Goal: Task Accomplishment & Management: Complete application form

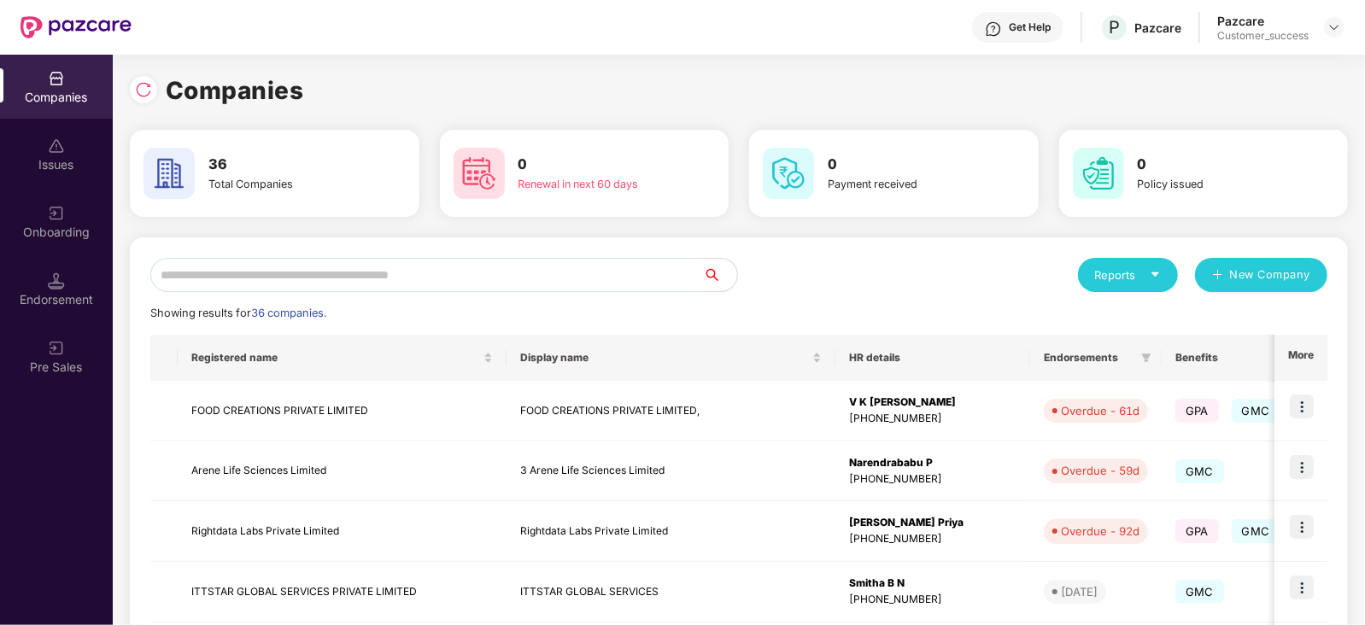
click at [62, 226] on div "Onboarding" at bounding box center [56, 232] width 113 height 17
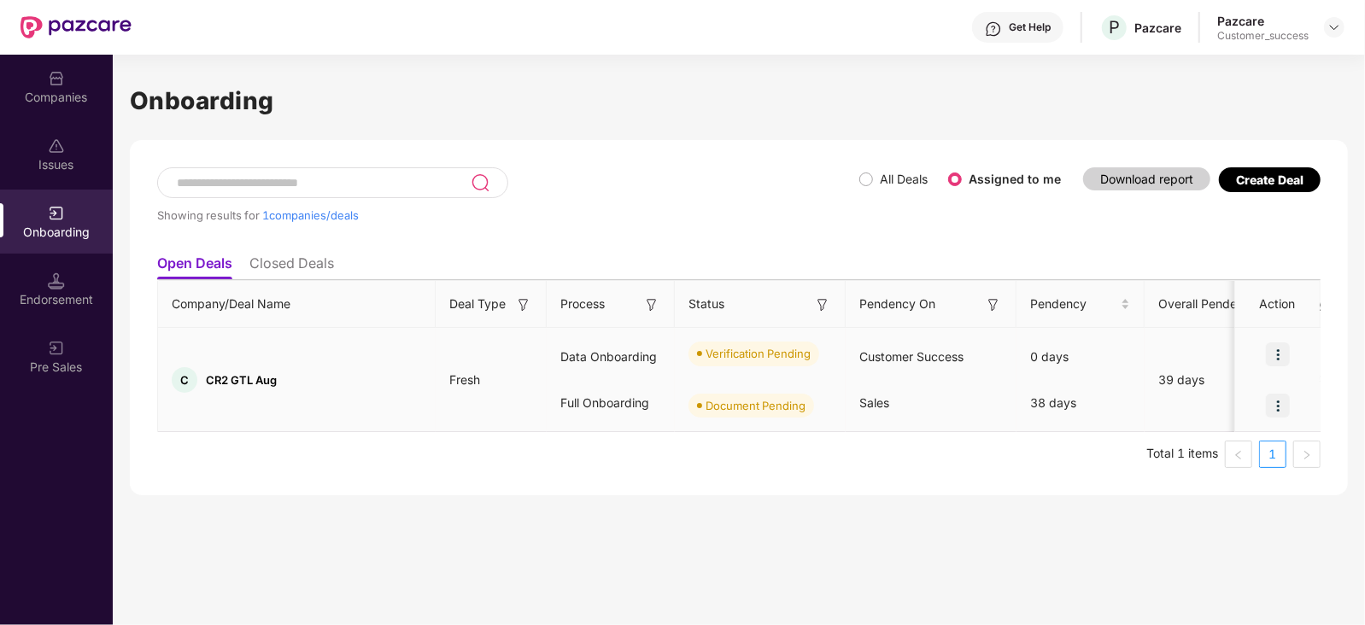
click at [1273, 358] on img at bounding box center [1278, 355] width 24 height 24
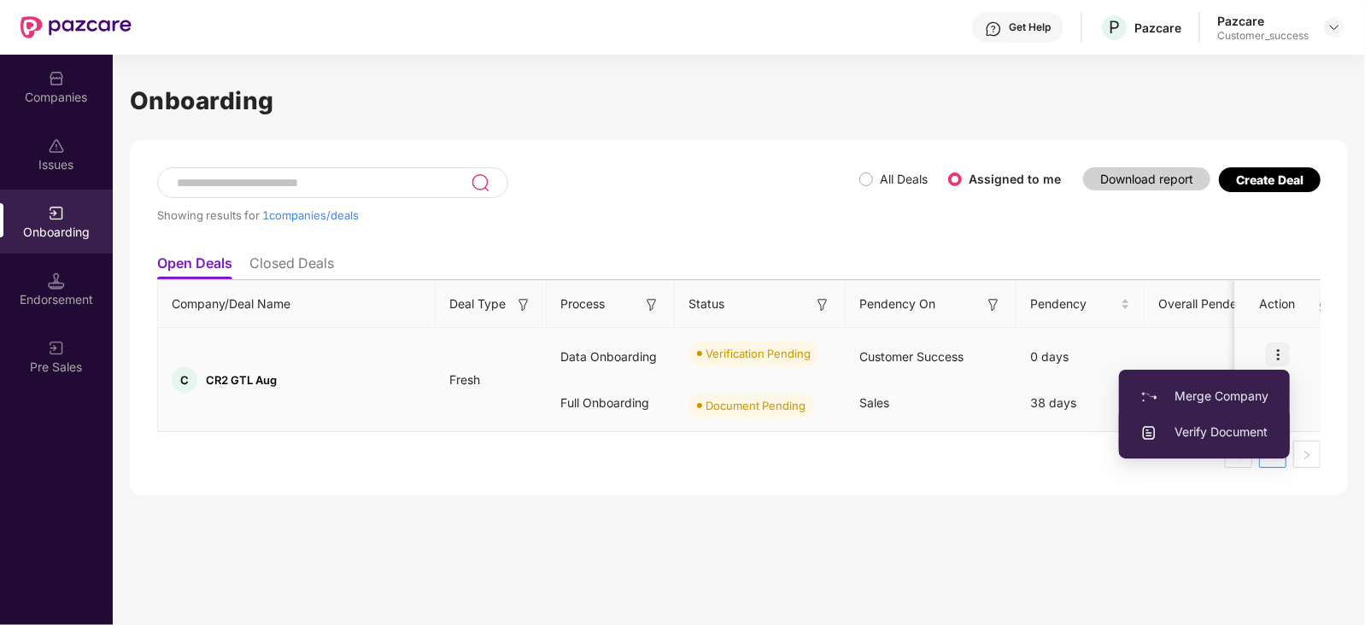
click at [1222, 430] on span "Verify Document" at bounding box center [1205, 432] width 128 height 19
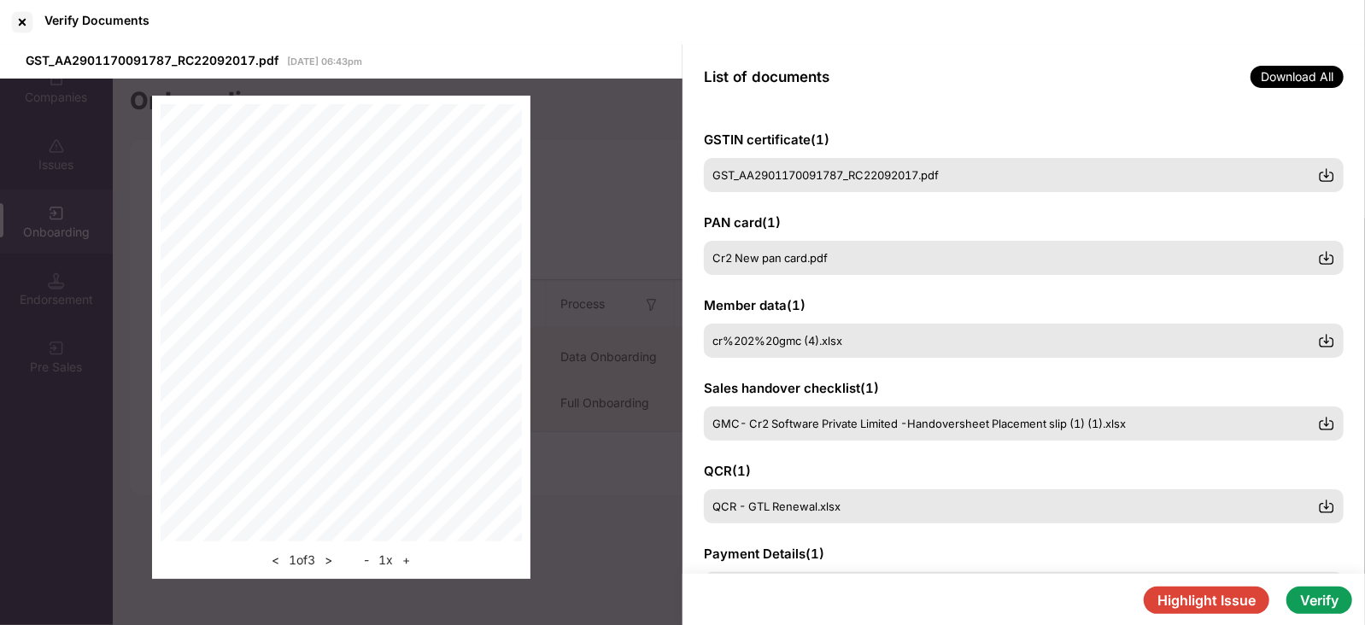
click at [1336, 596] on button "Verify" at bounding box center [1320, 600] width 66 height 27
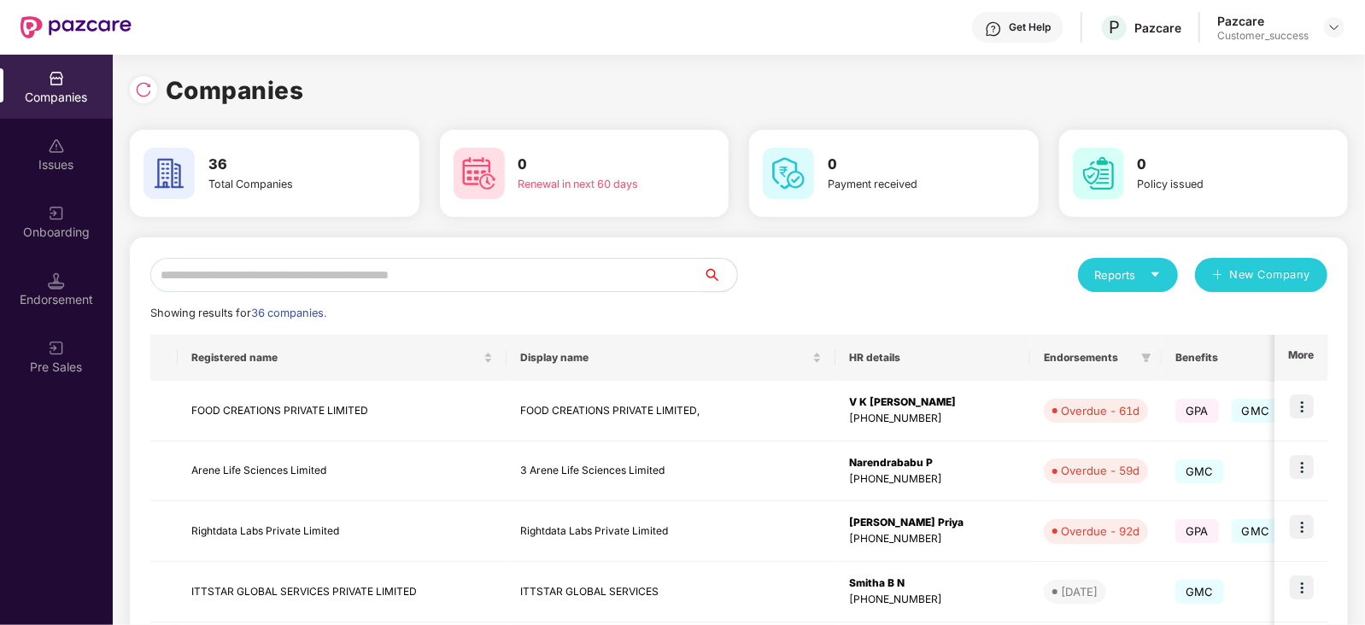
click at [469, 284] on input "text" at bounding box center [426, 275] width 553 height 34
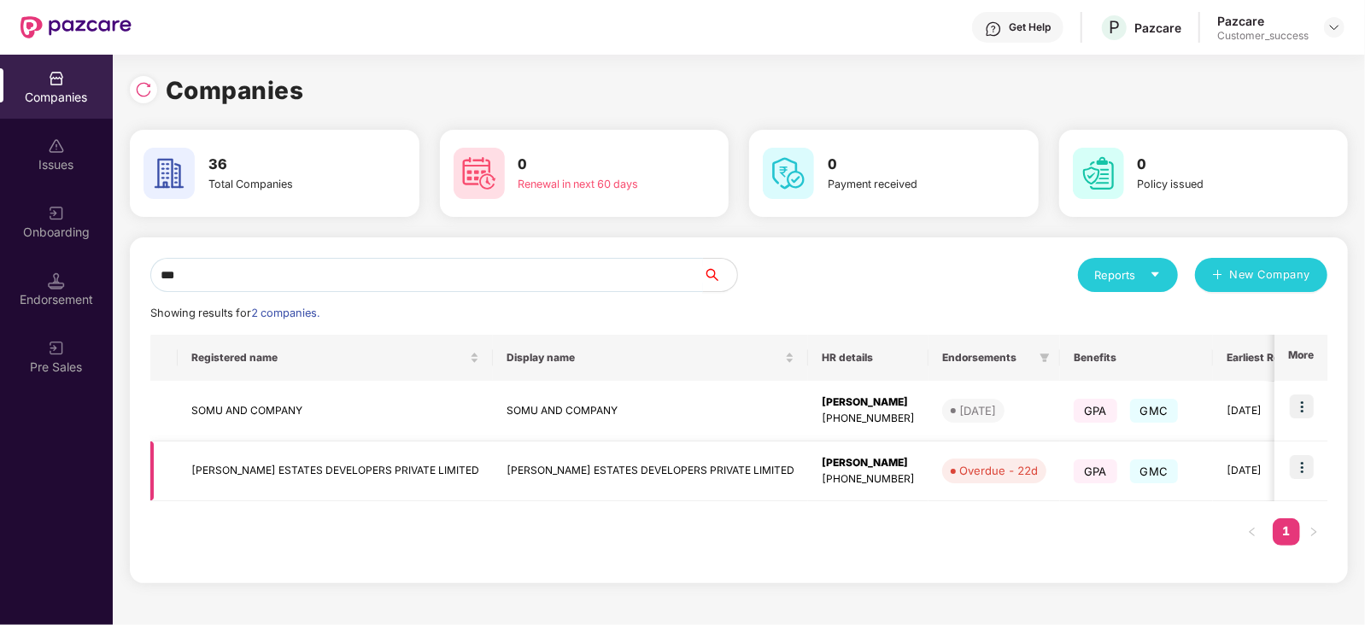
type input "***"
click at [1303, 466] on img at bounding box center [1302, 467] width 24 height 24
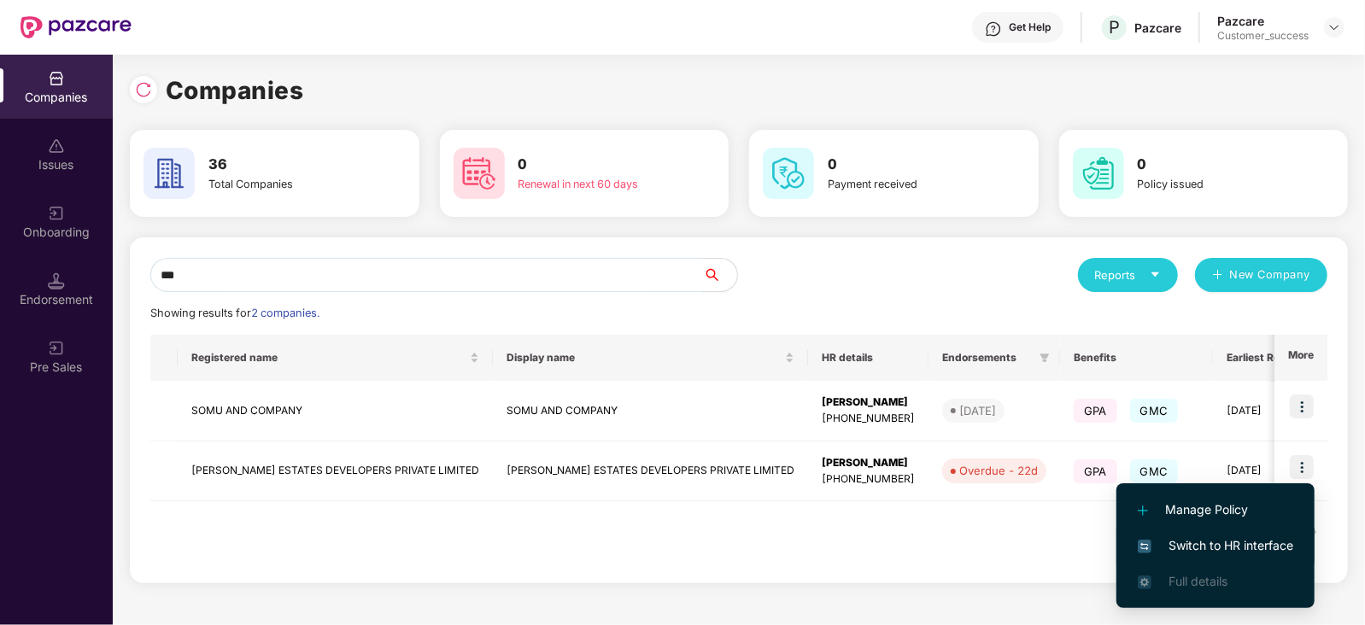
click at [1269, 541] on span "Switch to HR interface" at bounding box center [1216, 546] width 156 height 19
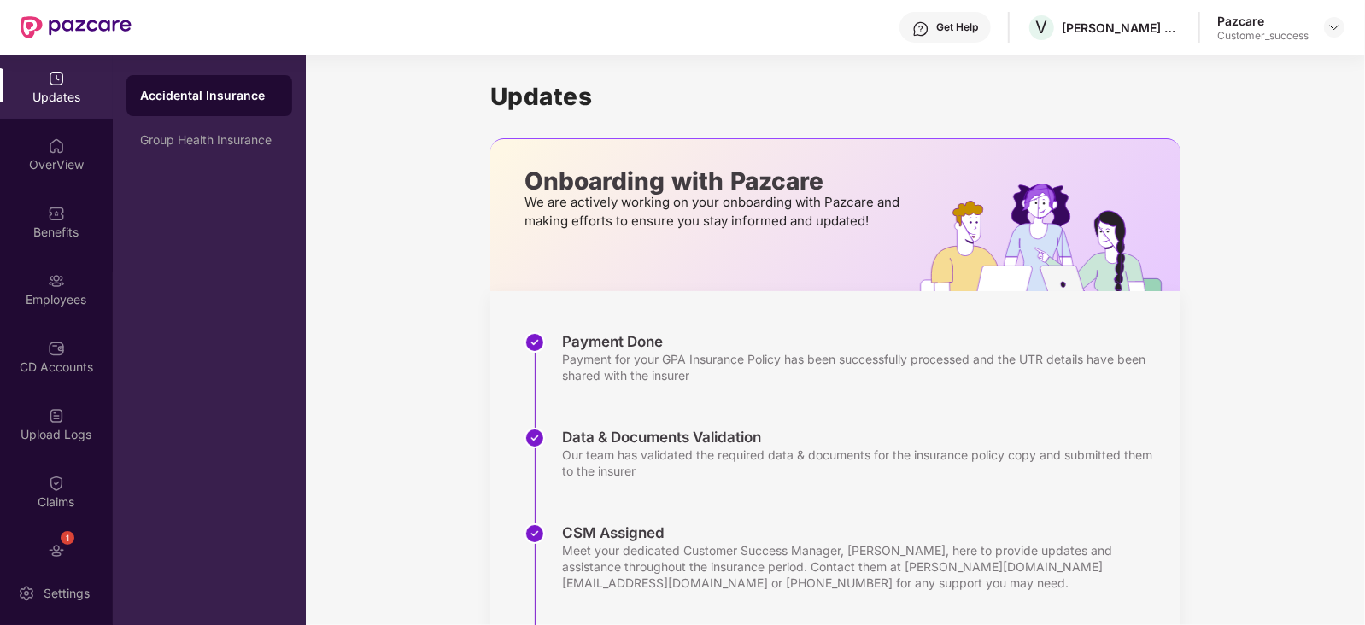
click at [1269, 541] on div "Updates Onboarding with Pazcare We are actively working on your onboarding with…" at bounding box center [836, 442] width 1060 height 774
click at [60, 227] on div "Benefits" at bounding box center [56, 232] width 113 height 17
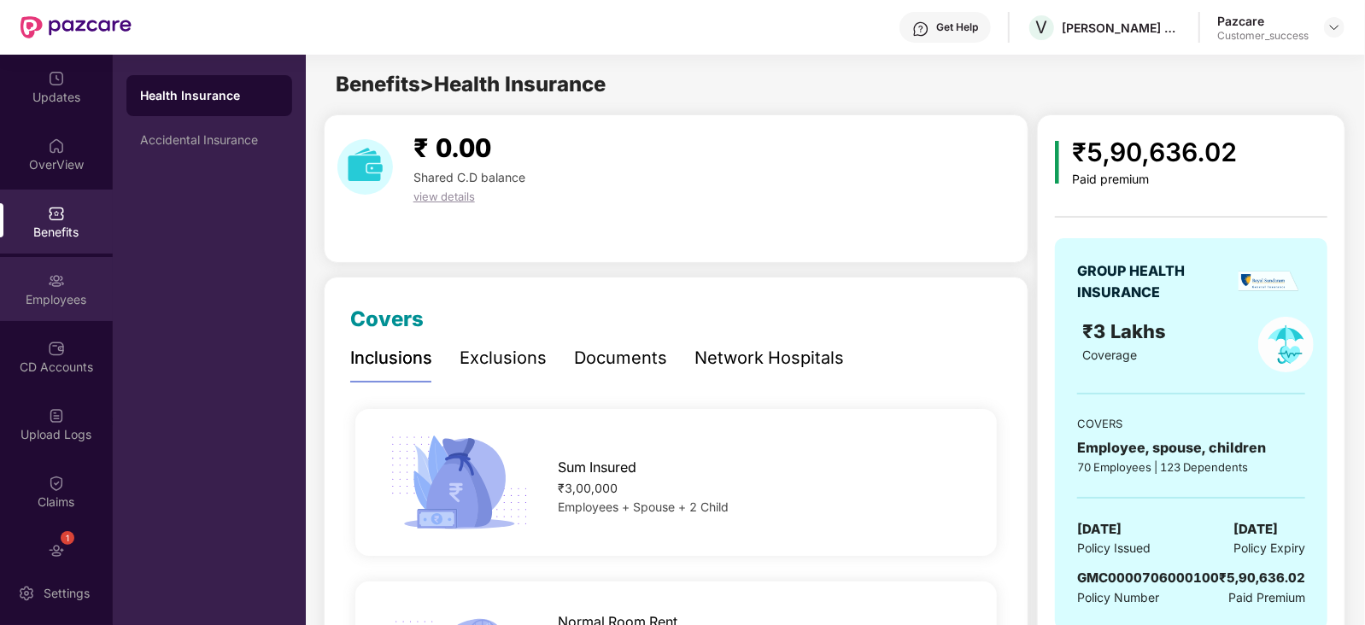
click at [59, 304] on div "Employees" at bounding box center [56, 299] width 113 height 17
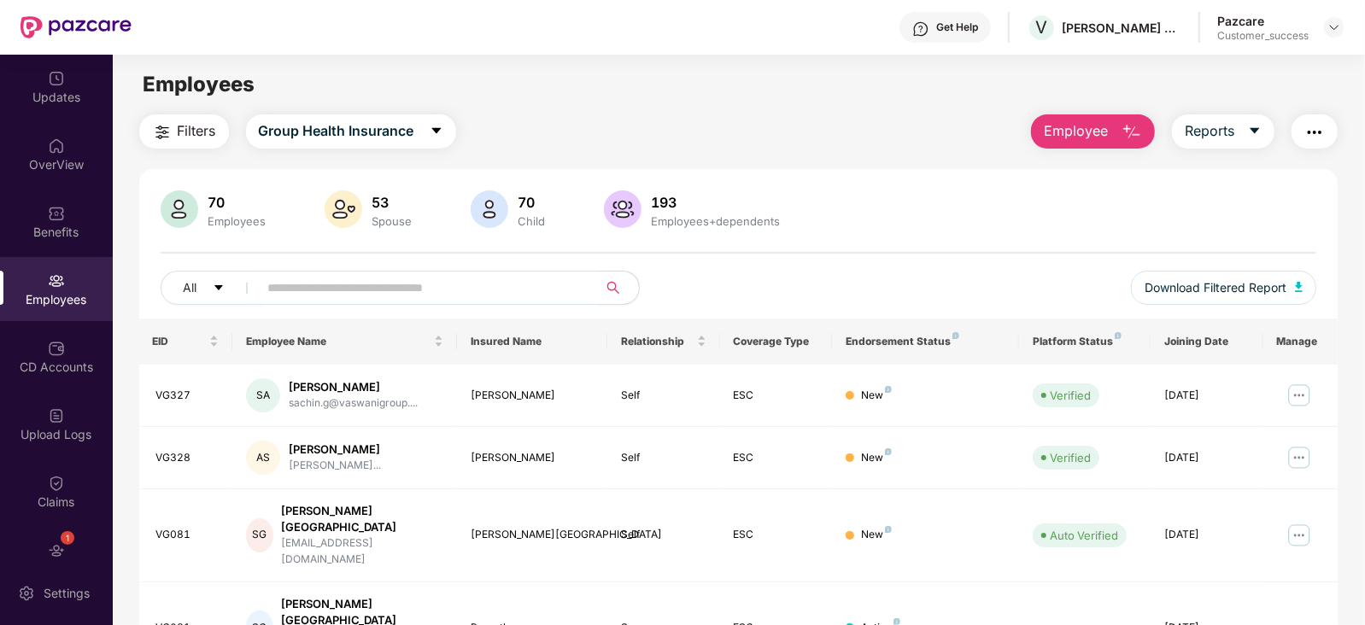
click at [320, 290] on input "text" at bounding box center [421, 288] width 307 height 26
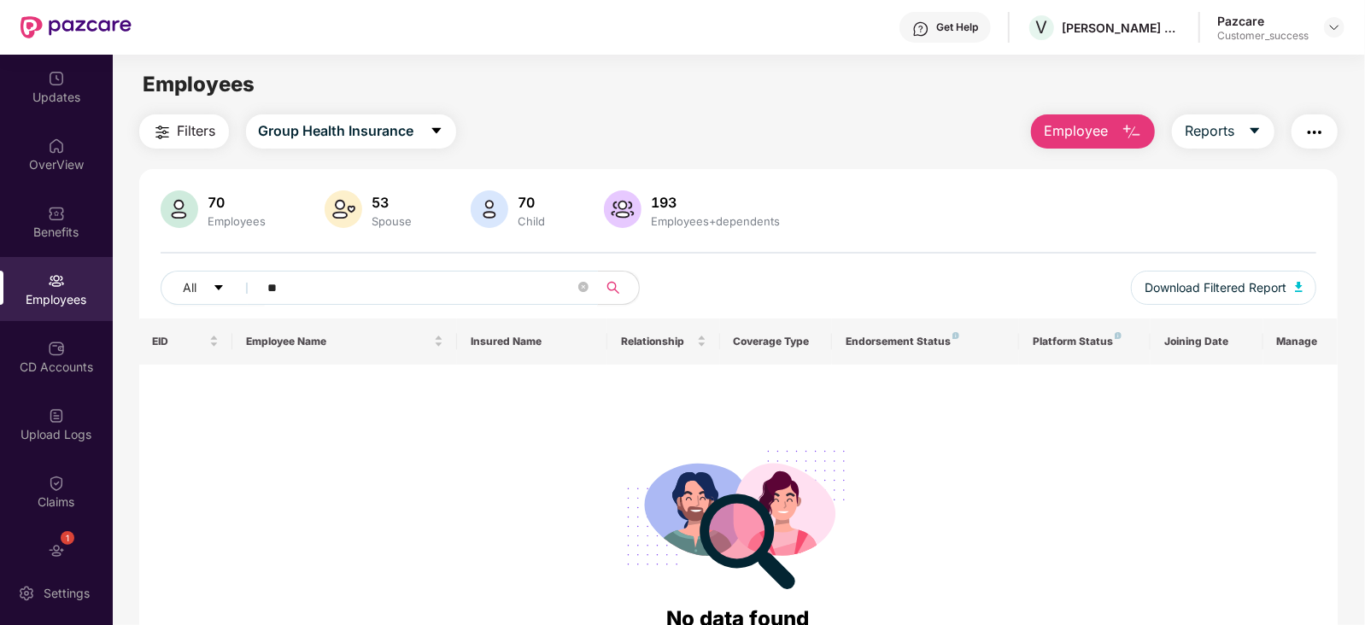
type input "***"
click at [584, 288] on icon "close-circle" at bounding box center [583, 287] width 10 height 10
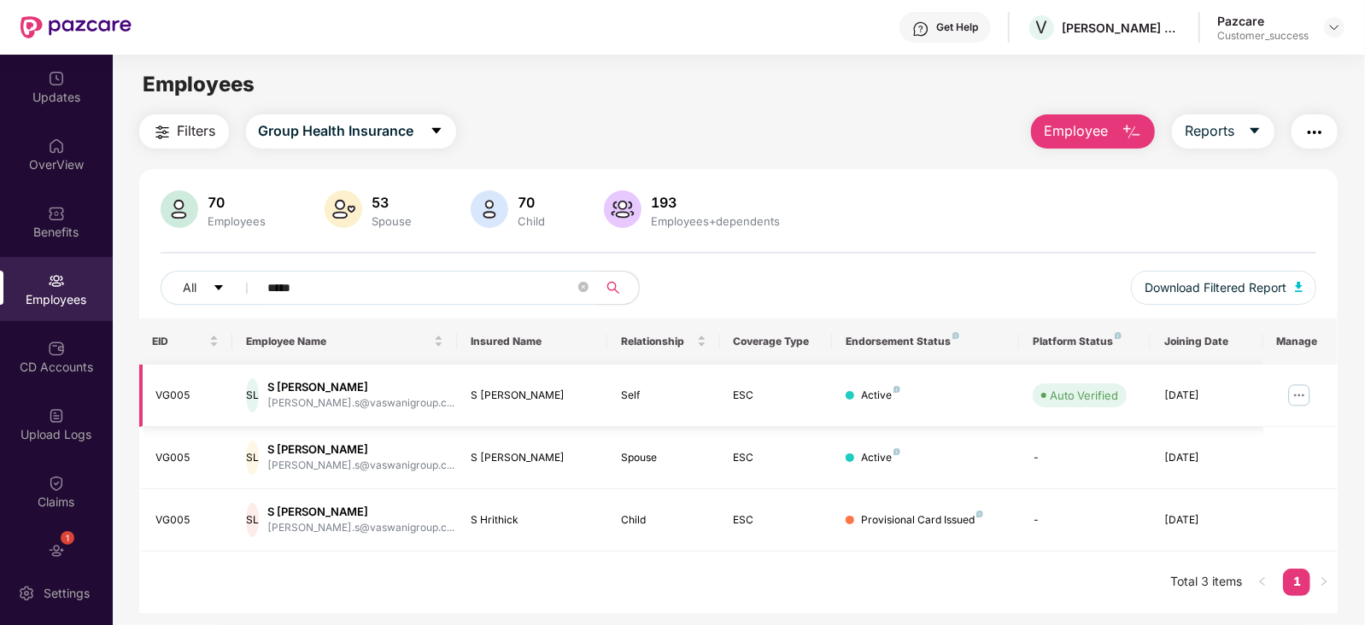
type input "*****"
click at [1301, 392] on img at bounding box center [1299, 395] width 27 height 27
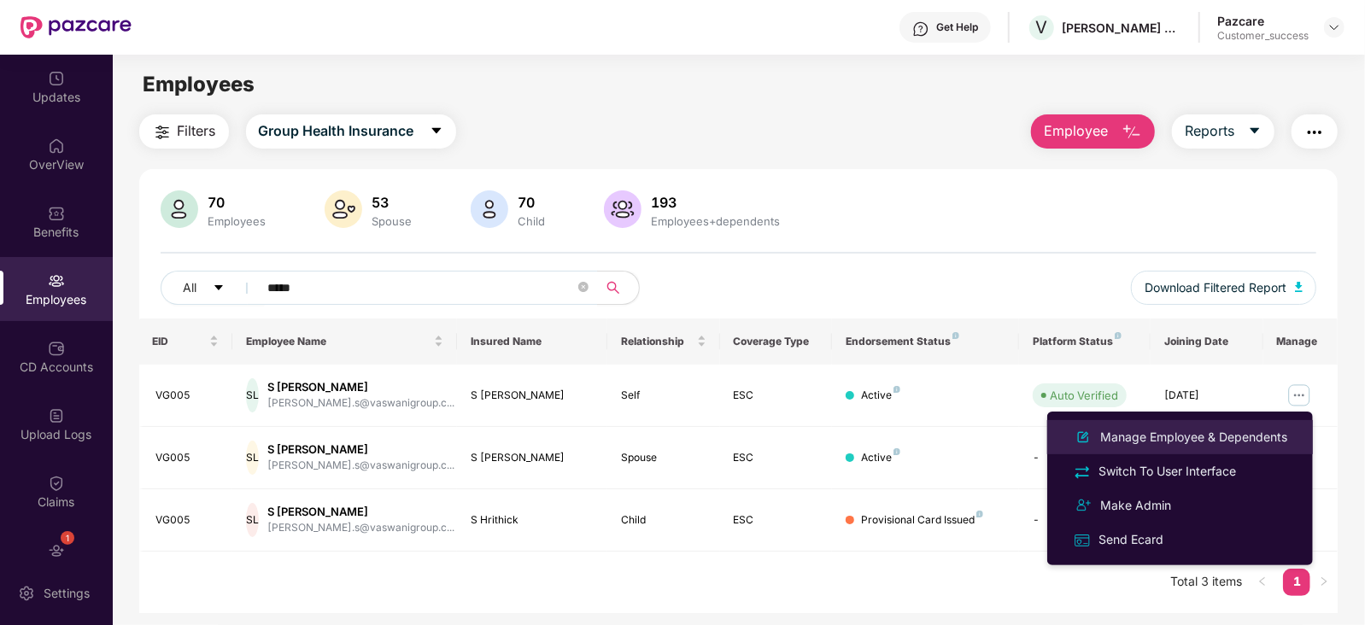
click at [1253, 431] on div "Manage Employee & Dependents" at bounding box center [1194, 437] width 194 height 19
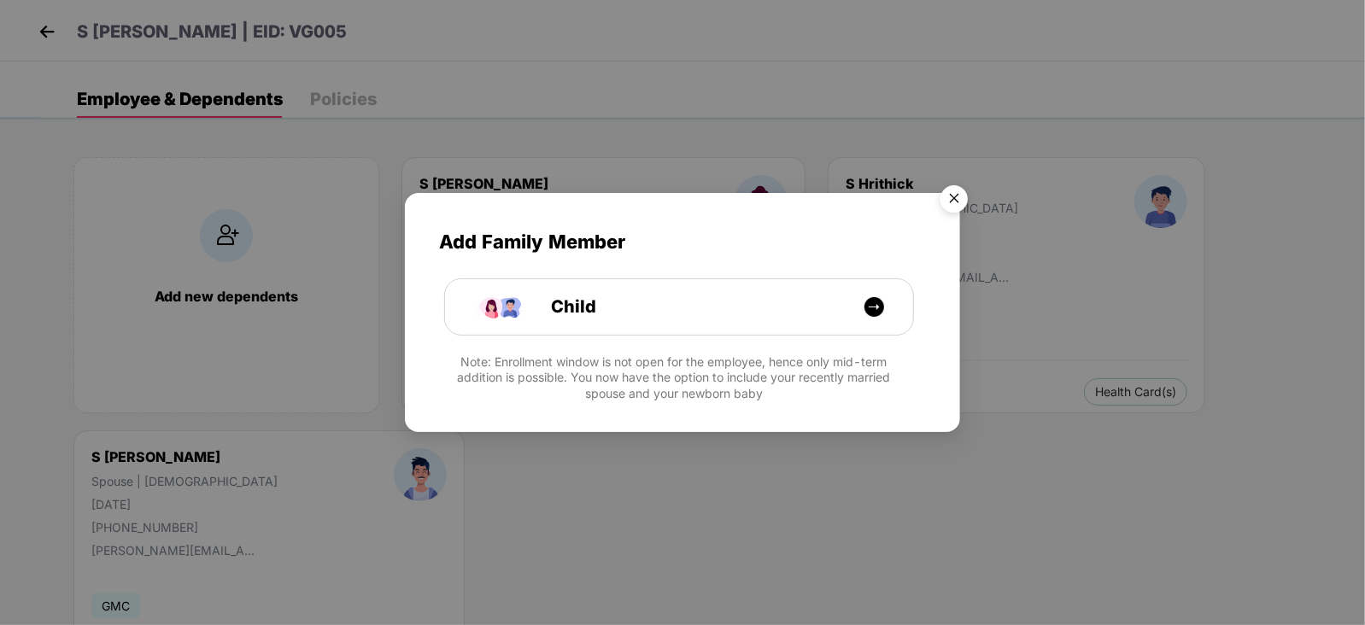
click at [945, 200] on img "Close" at bounding box center [954, 202] width 48 height 48
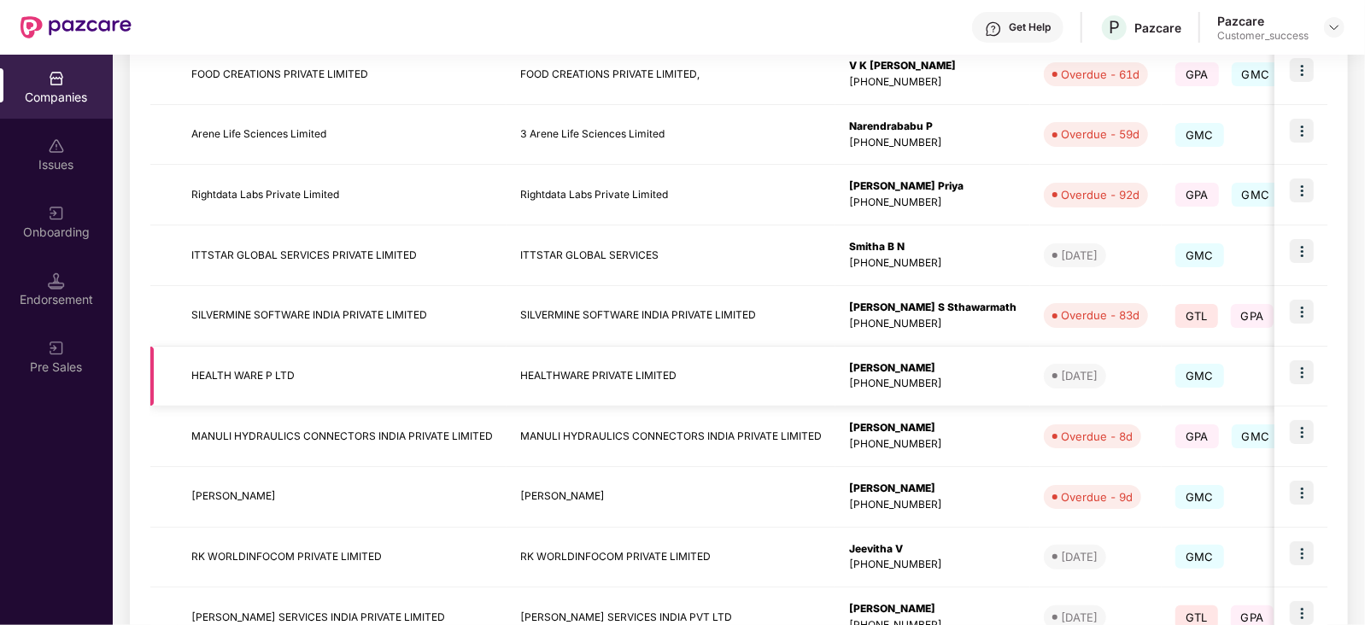
scroll to position [454, 0]
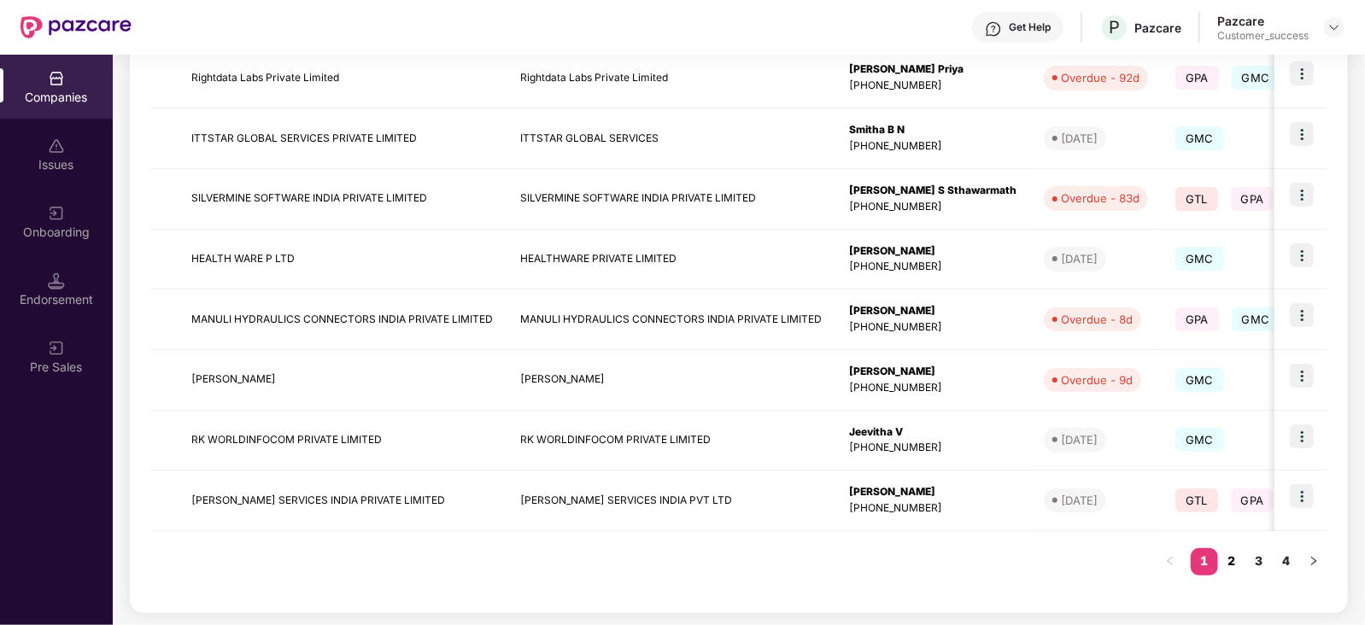
click at [1233, 561] on link "2" at bounding box center [1231, 562] width 27 height 26
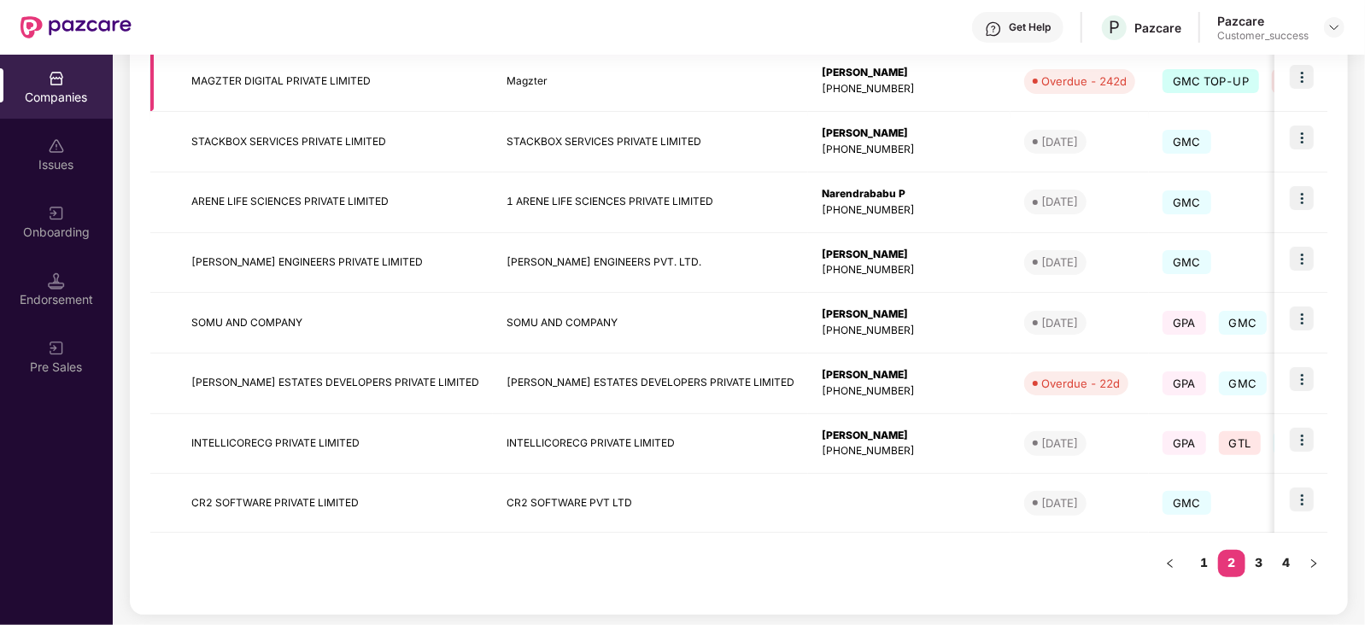
scroll to position [453, 0]
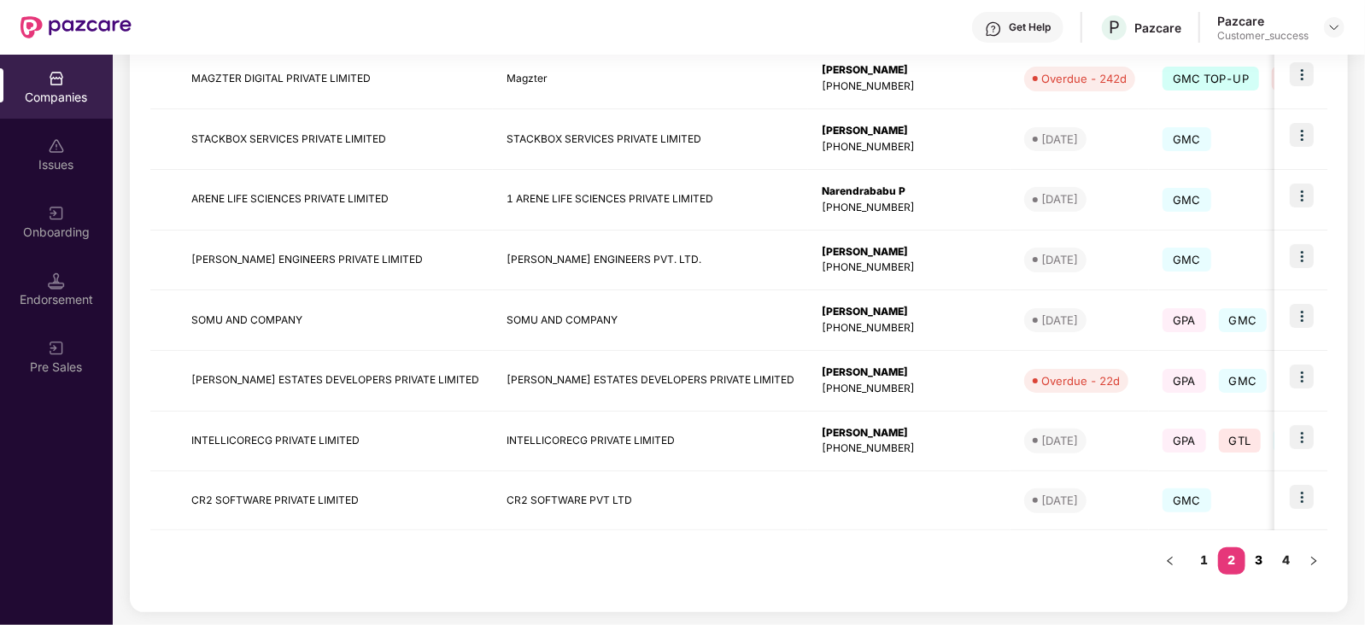
click at [1261, 557] on link "3" at bounding box center [1259, 561] width 27 height 26
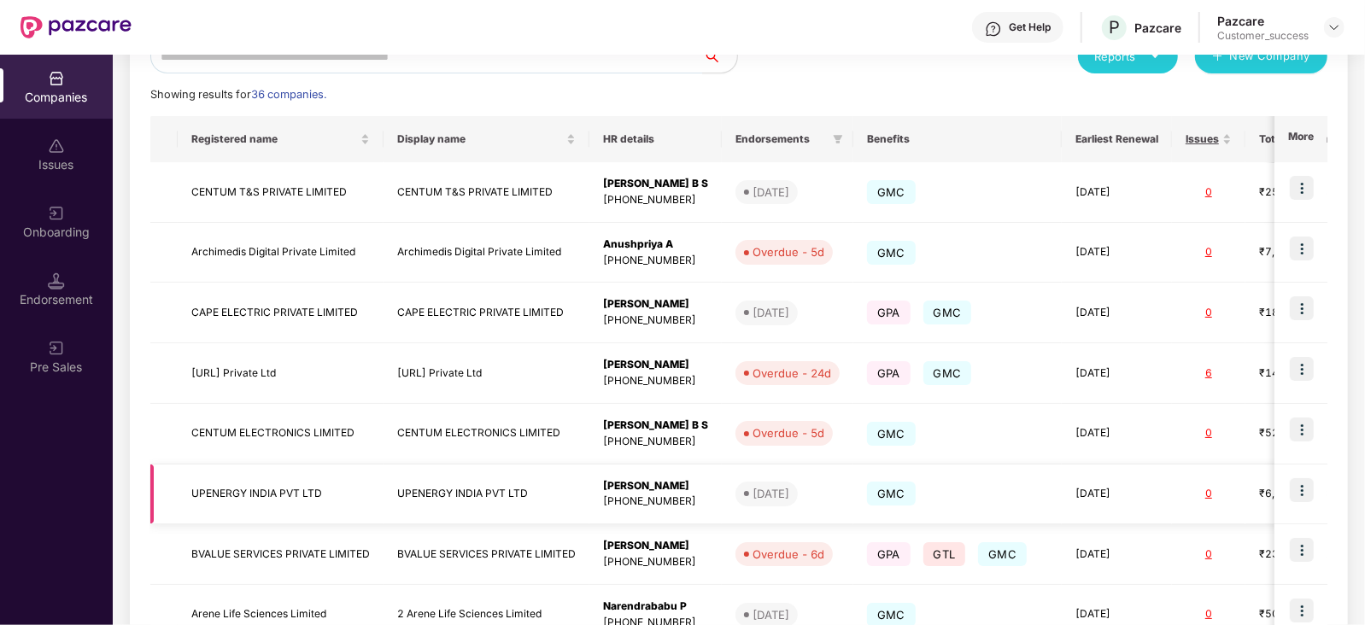
scroll to position [454, 0]
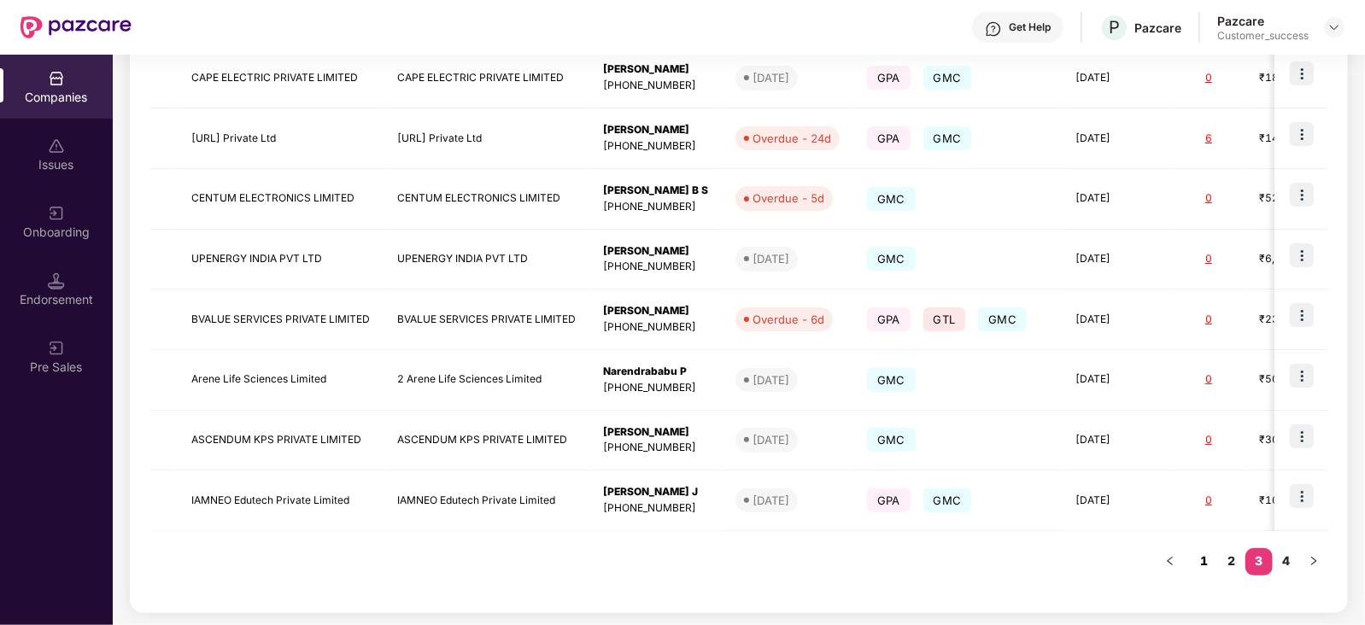
click at [1201, 565] on link "1" at bounding box center [1204, 562] width 27 height 26
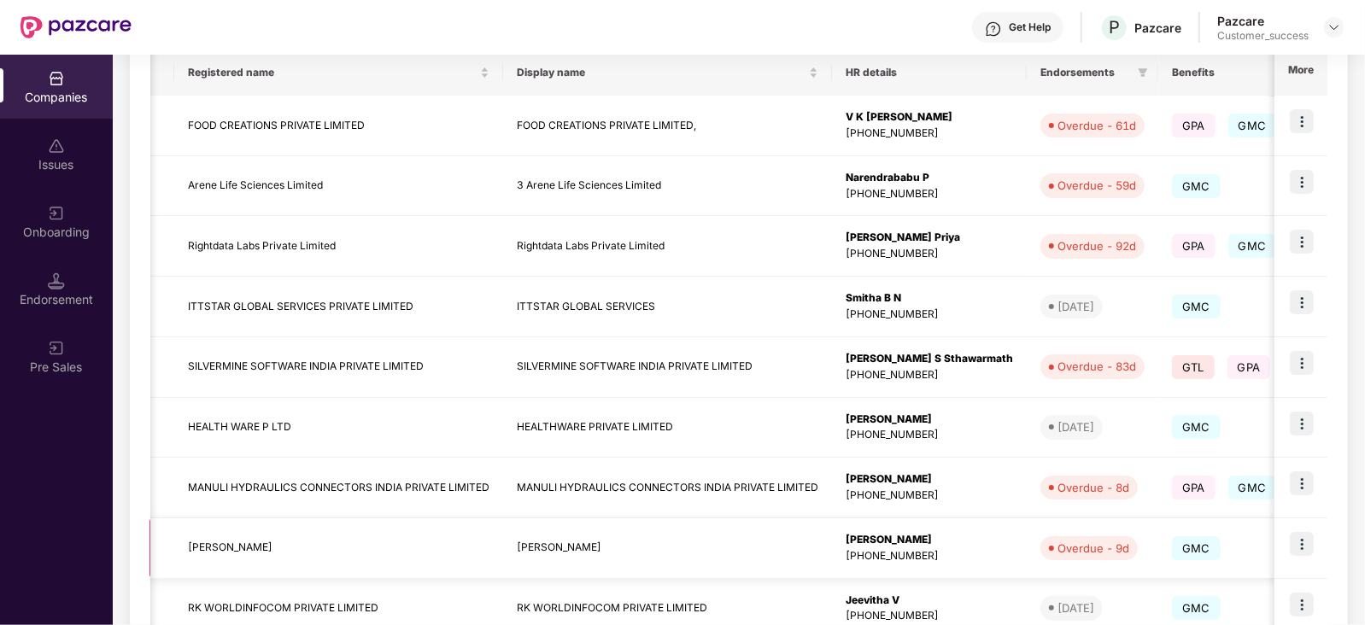
scroll to position [0, 21]
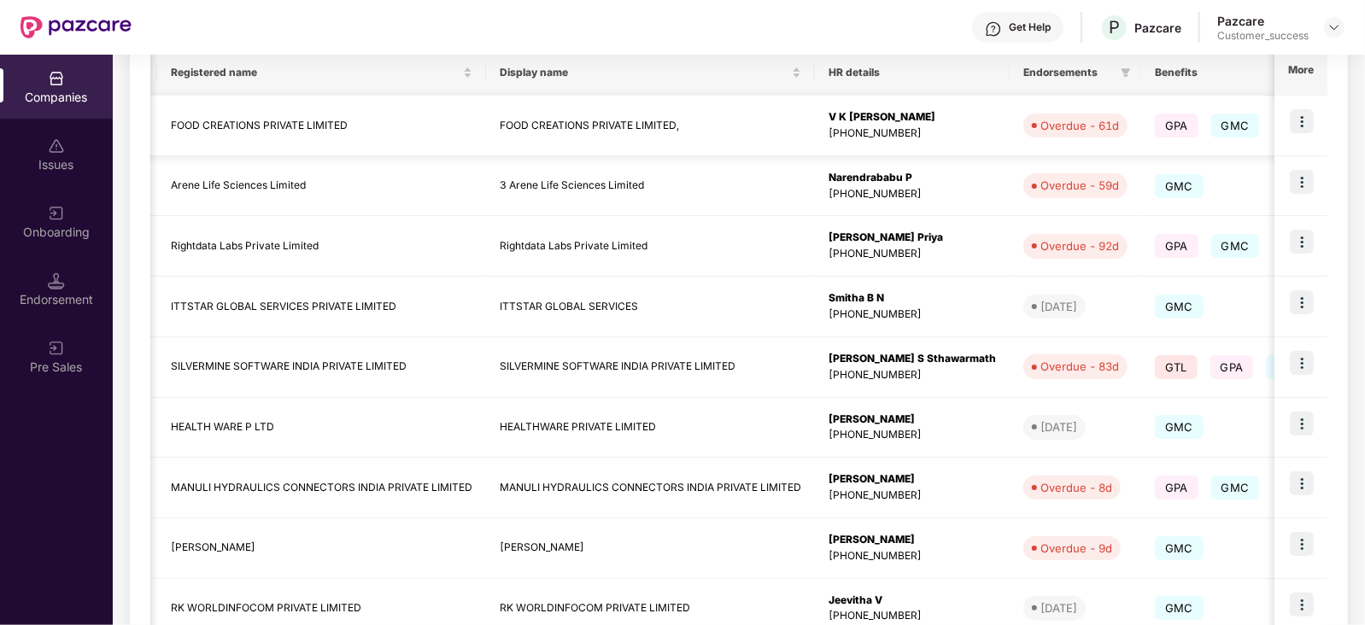
click at [1300, 118] on img at bounding box center [1302, 121] width 24 height 24
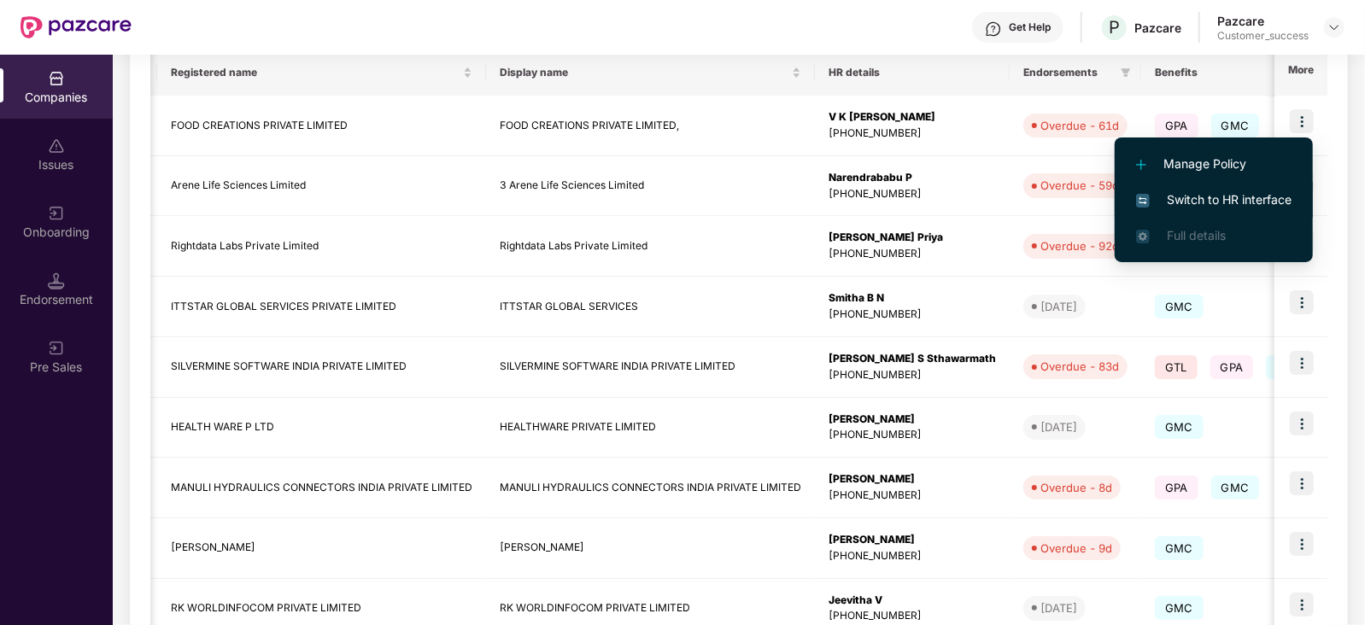
click at [1218, 200] on span "Switch to HR interface" at bounding box center [1214, 200] width 156 height 19
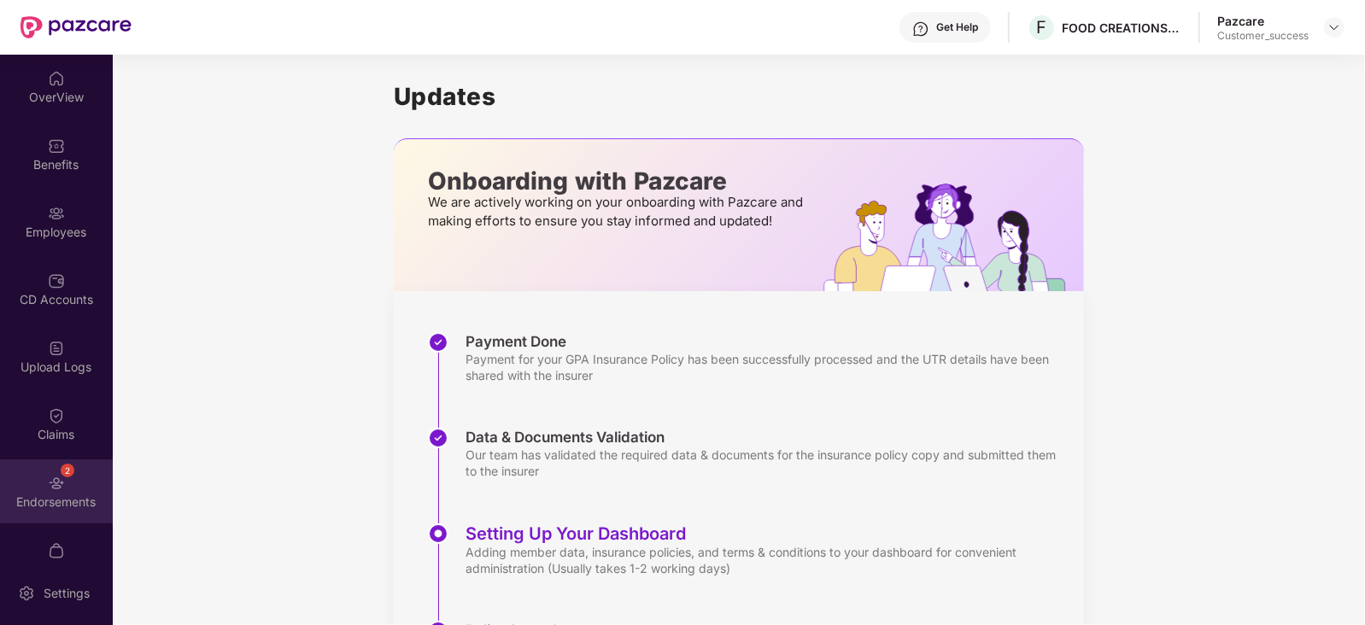
click at [49, 497] on div "Endorsements" at bounding box center [56, 502] width 113 height 17
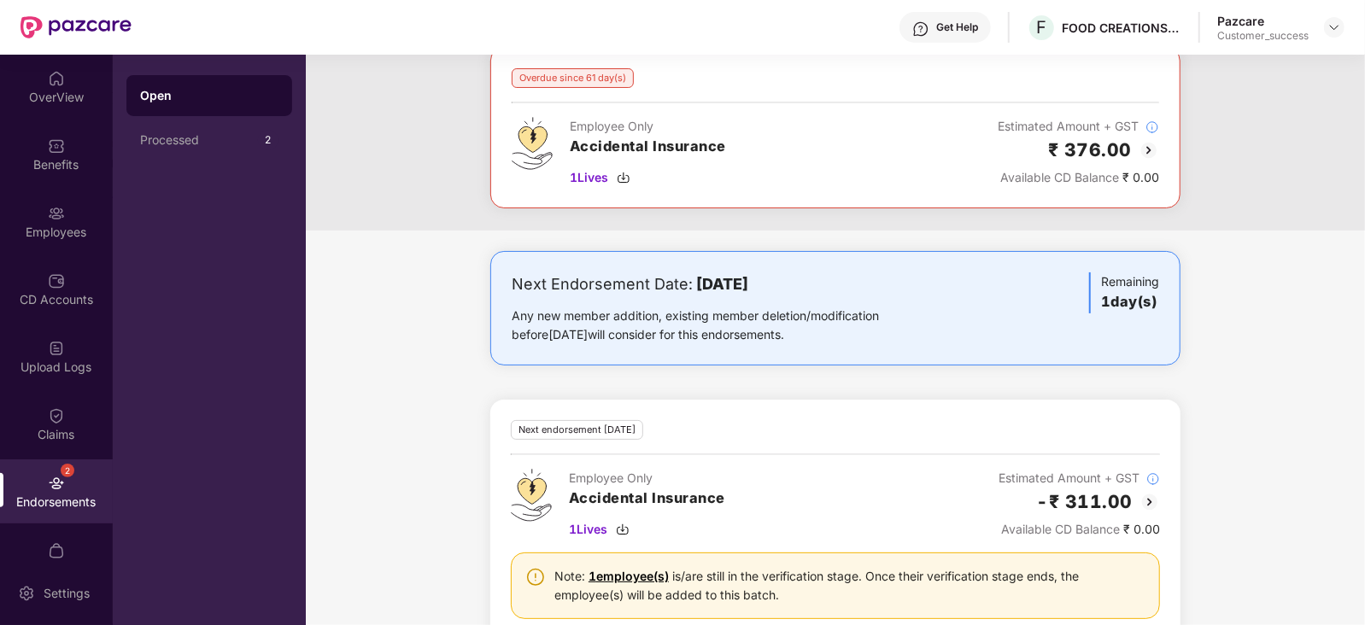
scroll to position [0, 0]
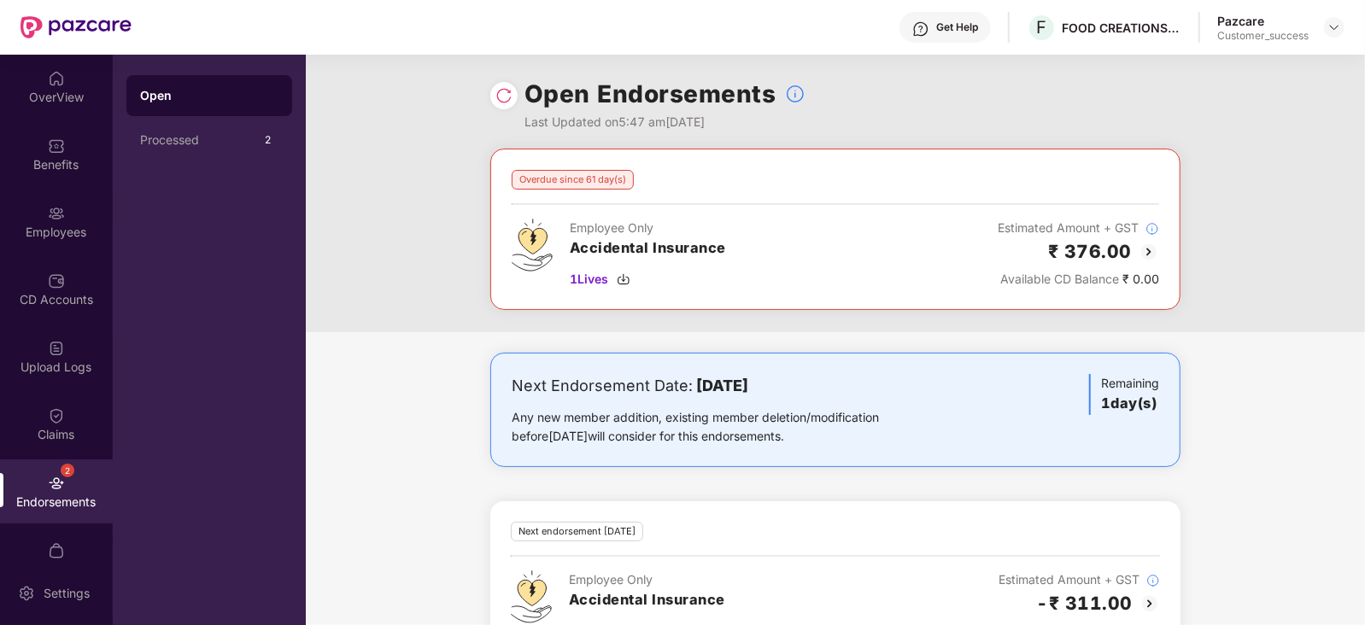
click at [1149, 251] on img at bounding box center [1149, 252] width 21 height 21
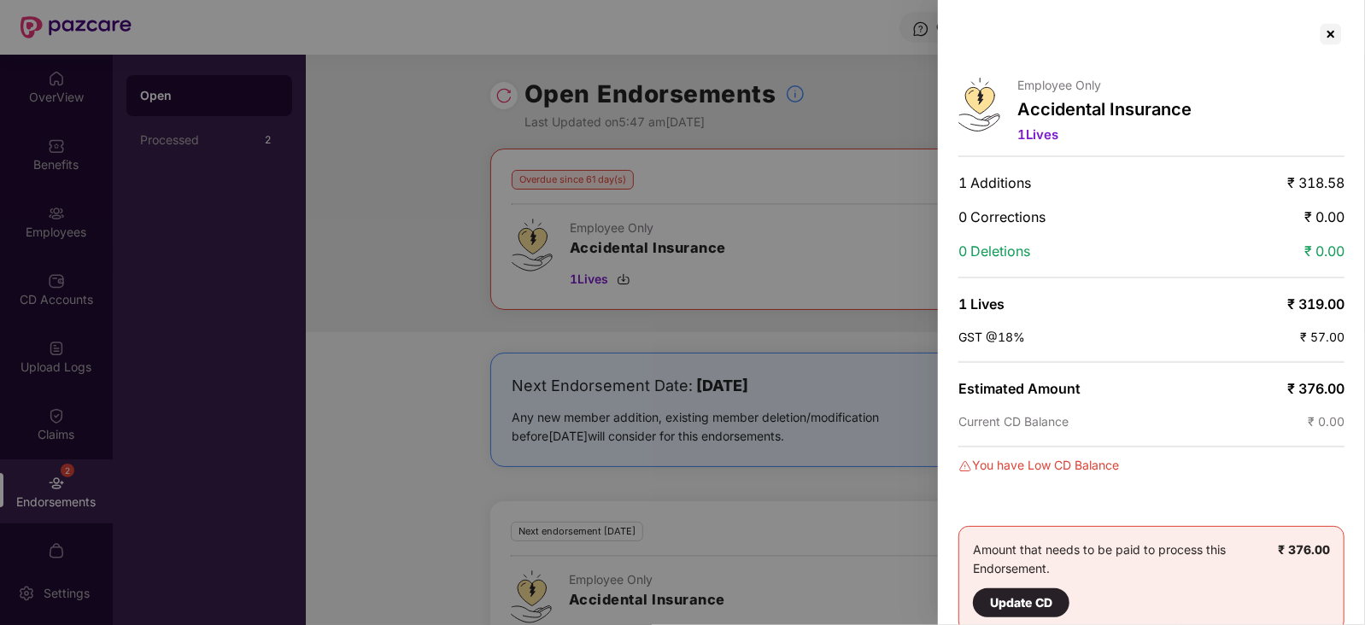
click at [449, 149] on div at bounding box center [682, 312] width 1365 height 625
click at [393, 197] on div at bounding box center [682, 312] width 1365 height 625
click at [1331, 39] on div at bounding box center [1331, 34] width 27 height 27
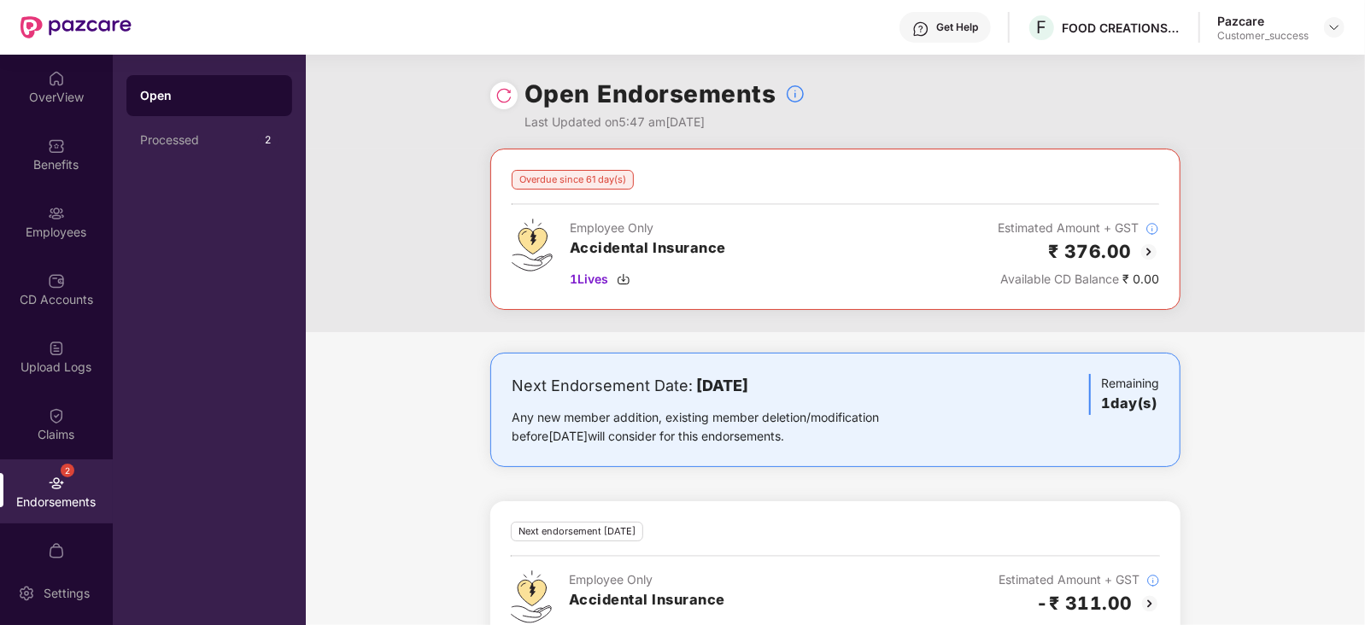
scroll to position [328, 0]
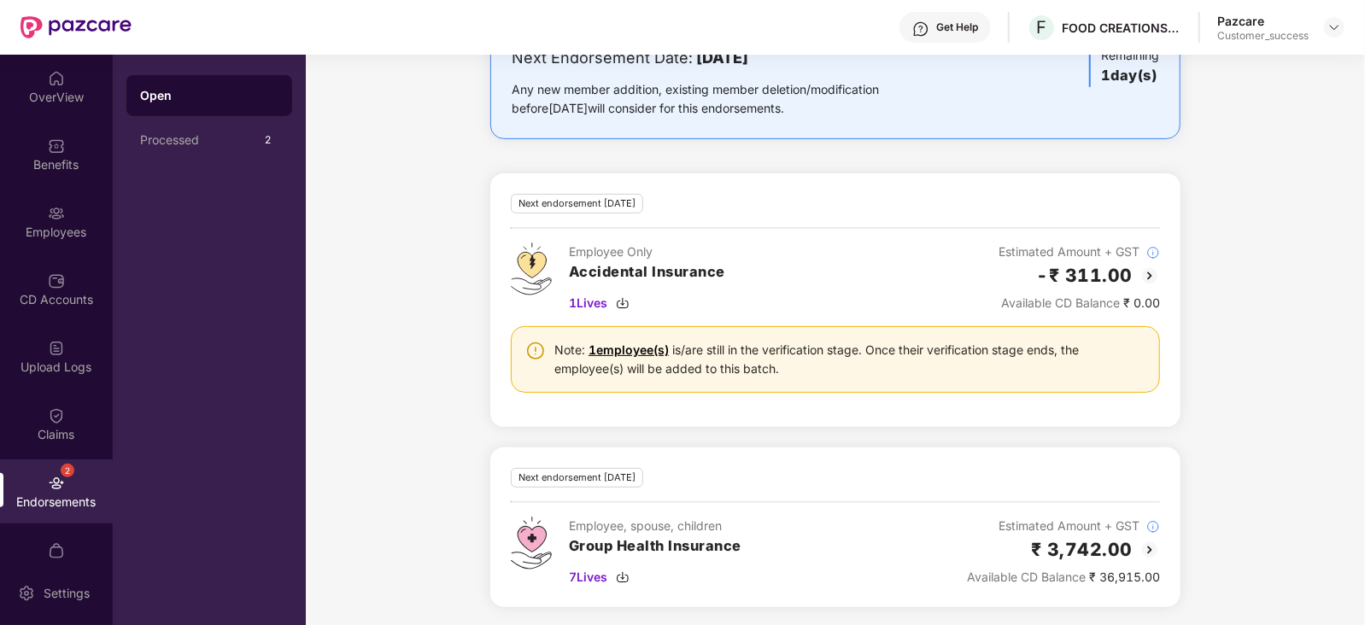
click at [1140, 273] on img at bounding box center [1150, 276] width 21 height 21
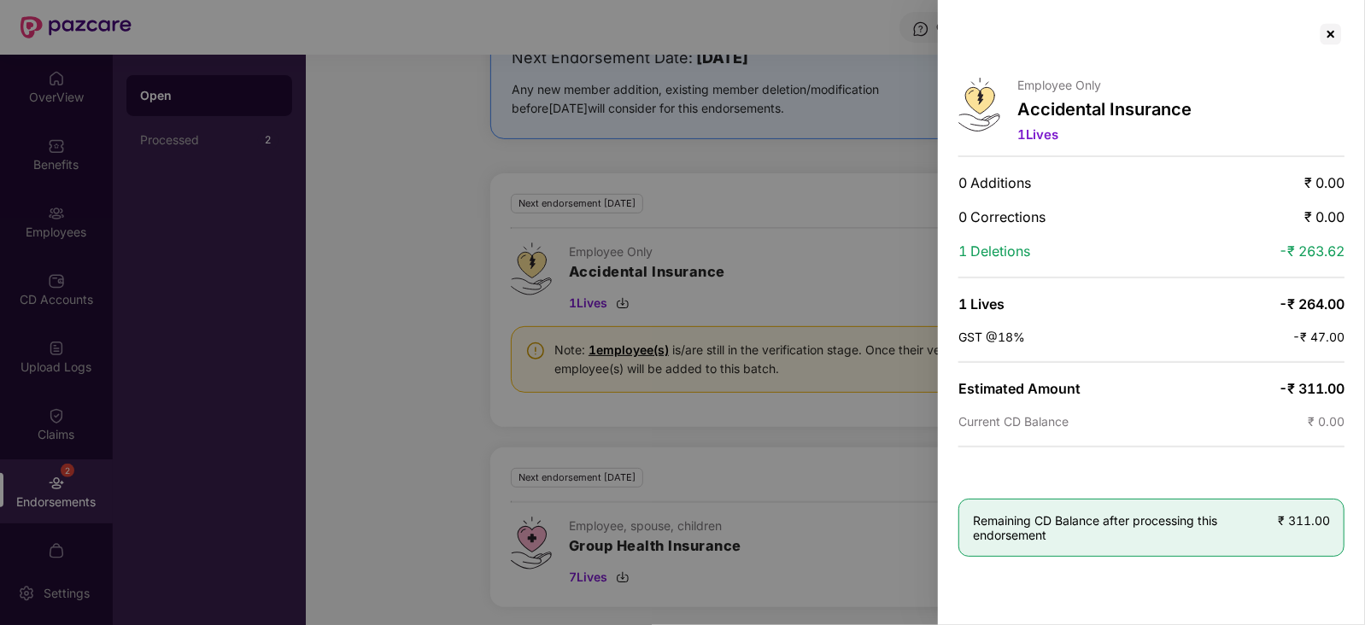
click at [456, 177] on div at bounding box center [682, 312] width 1365 height 625
click at [1333, 36] on div at bounding box center [1331, 34] width 27 height 27
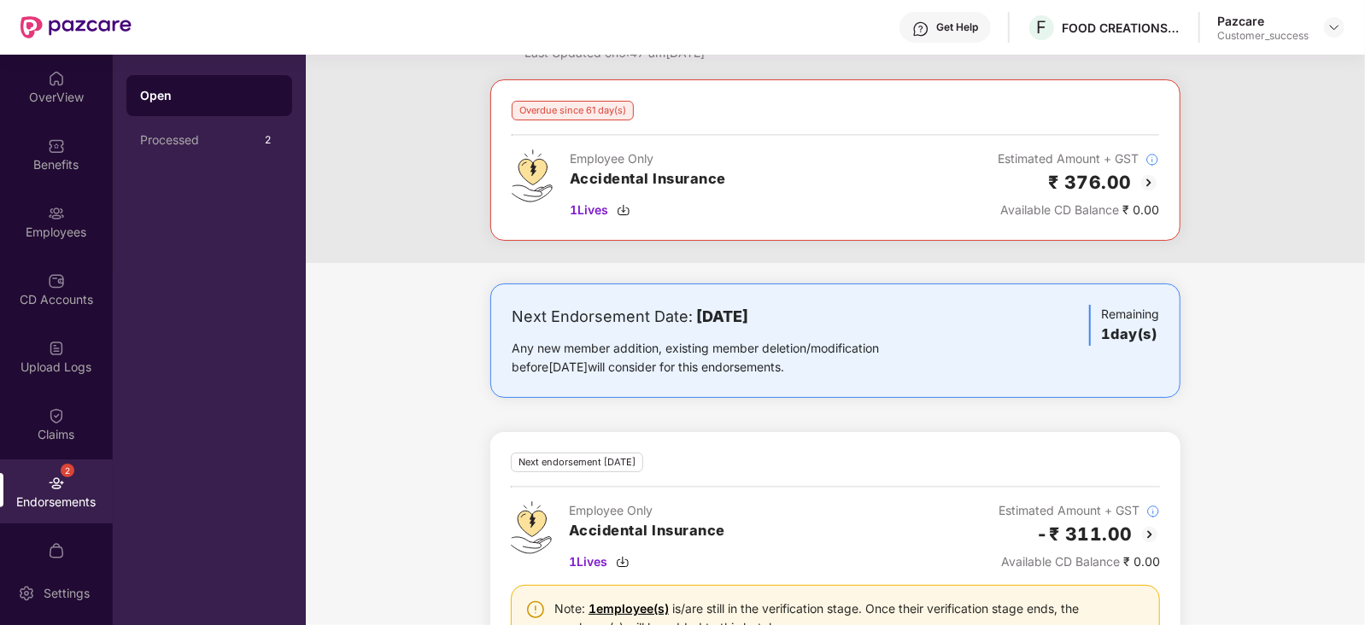
scroll to position [70, 0]
click at [590, 203] on span "1 Lives" at bounding box center [589, 209] width 38 height 19
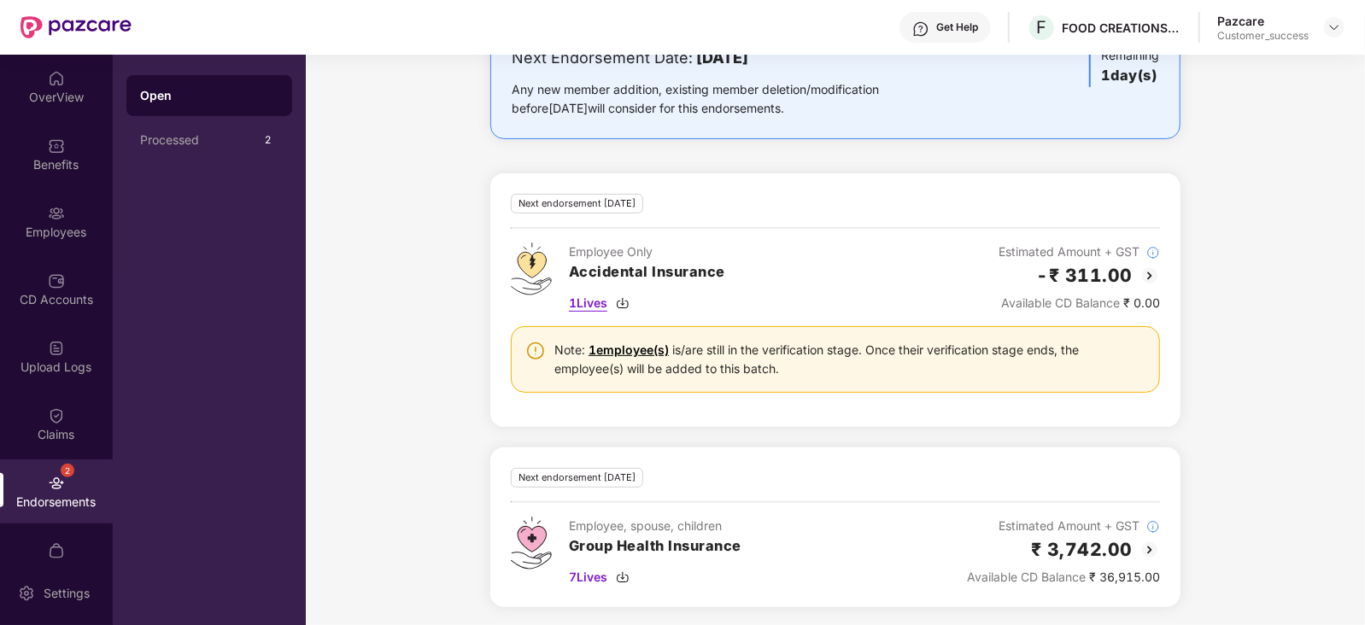
click at [595, 303] on span "1 Lives" at bounding box center [588, 303] width 38 height 19
click at [55, 228] on div "Employees" at bounding box center [56, 232] width 113 height 17
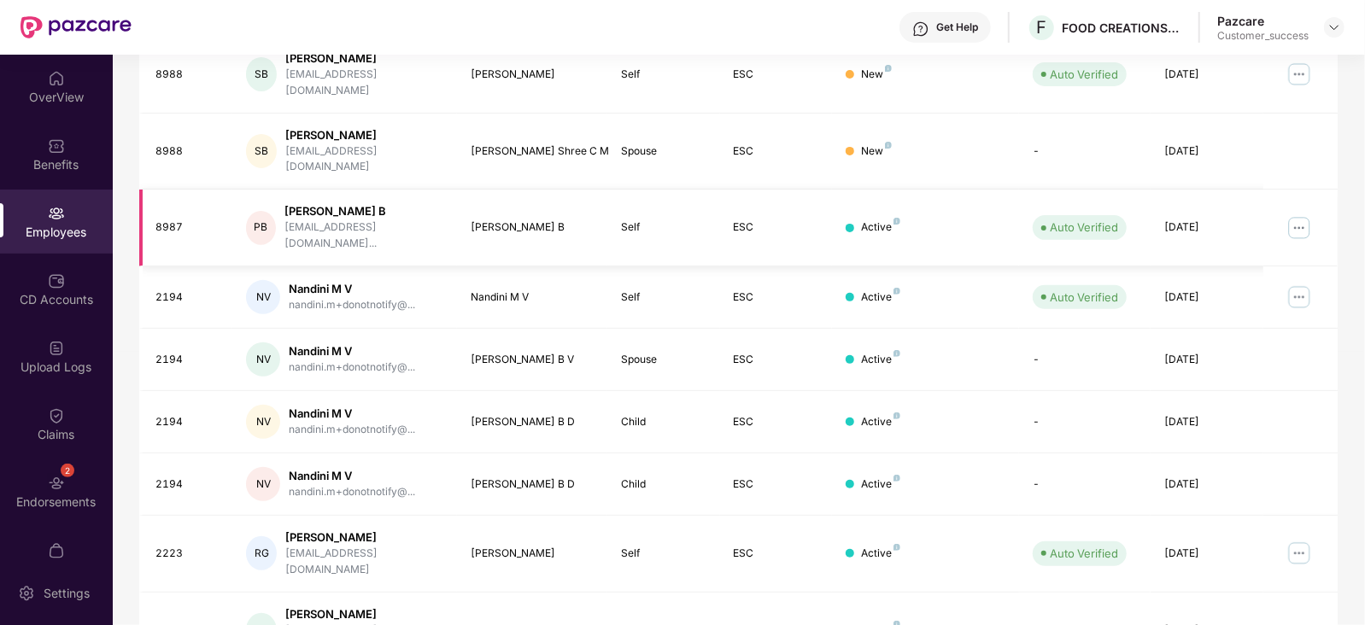
scroll to position [0, 0]
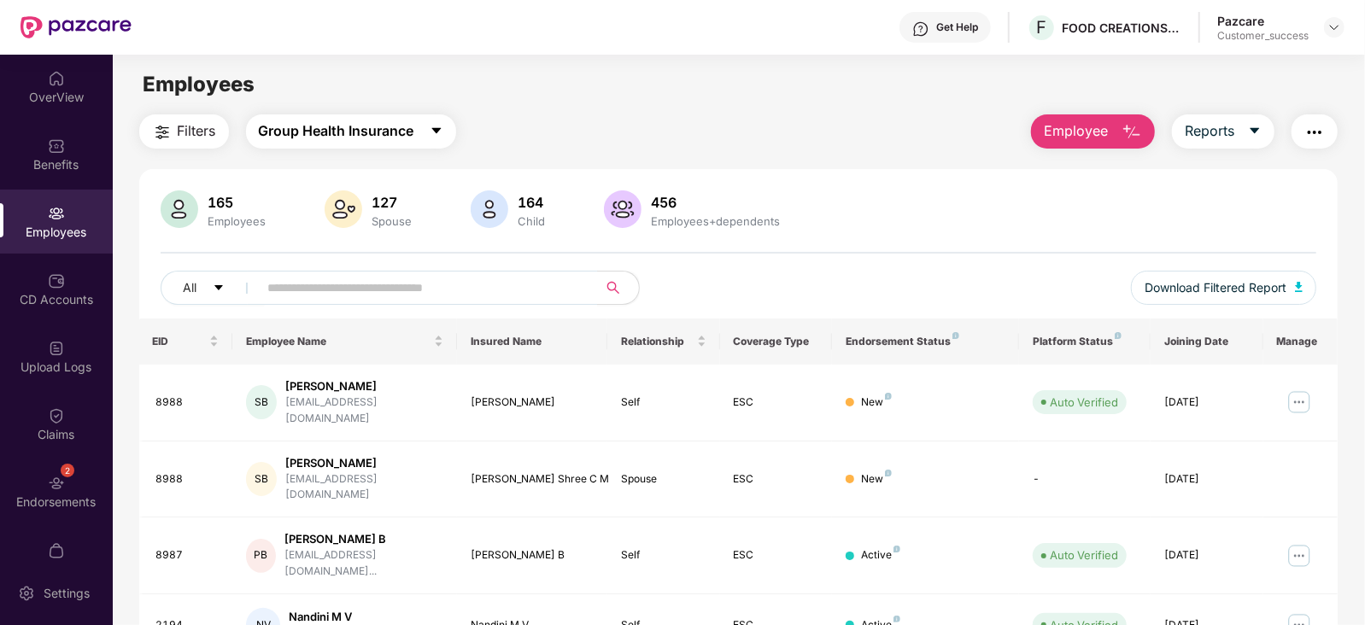
click at [443, 129] on icon "caret-down" at bounding box center [437, 131] width 14 height 14
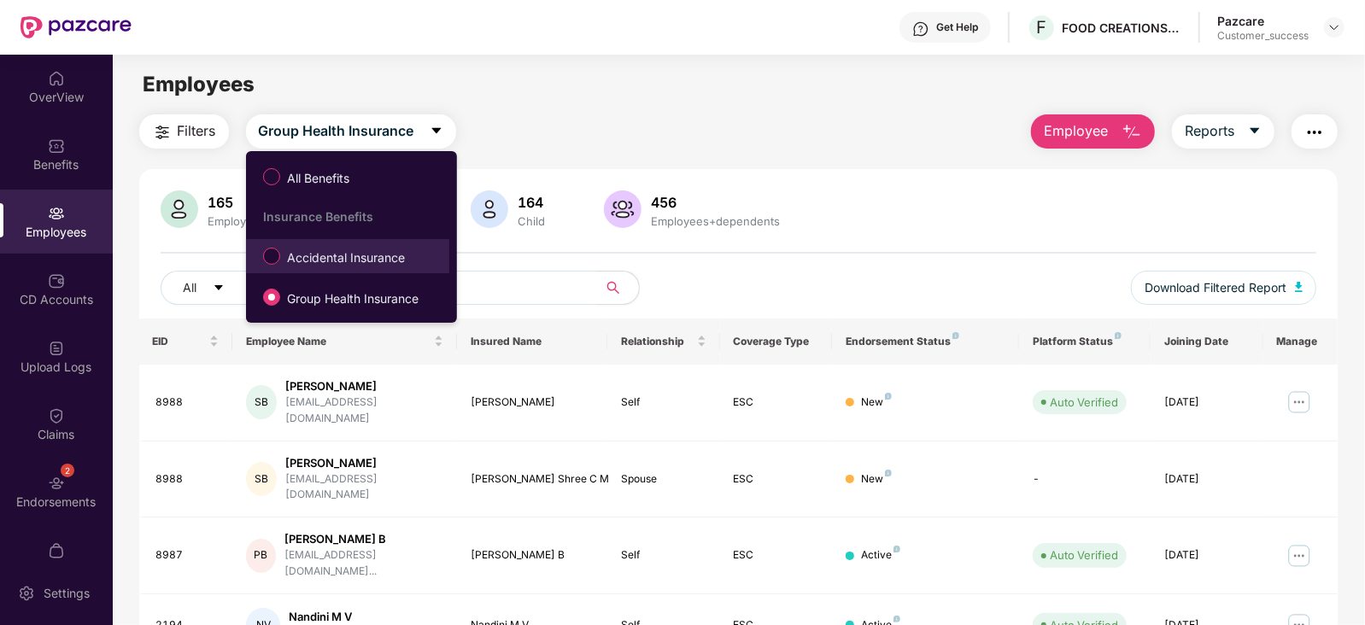
click at [380, 267] on span "Accidental Insurance" at bounding box center [346, 258] width 132 height 19
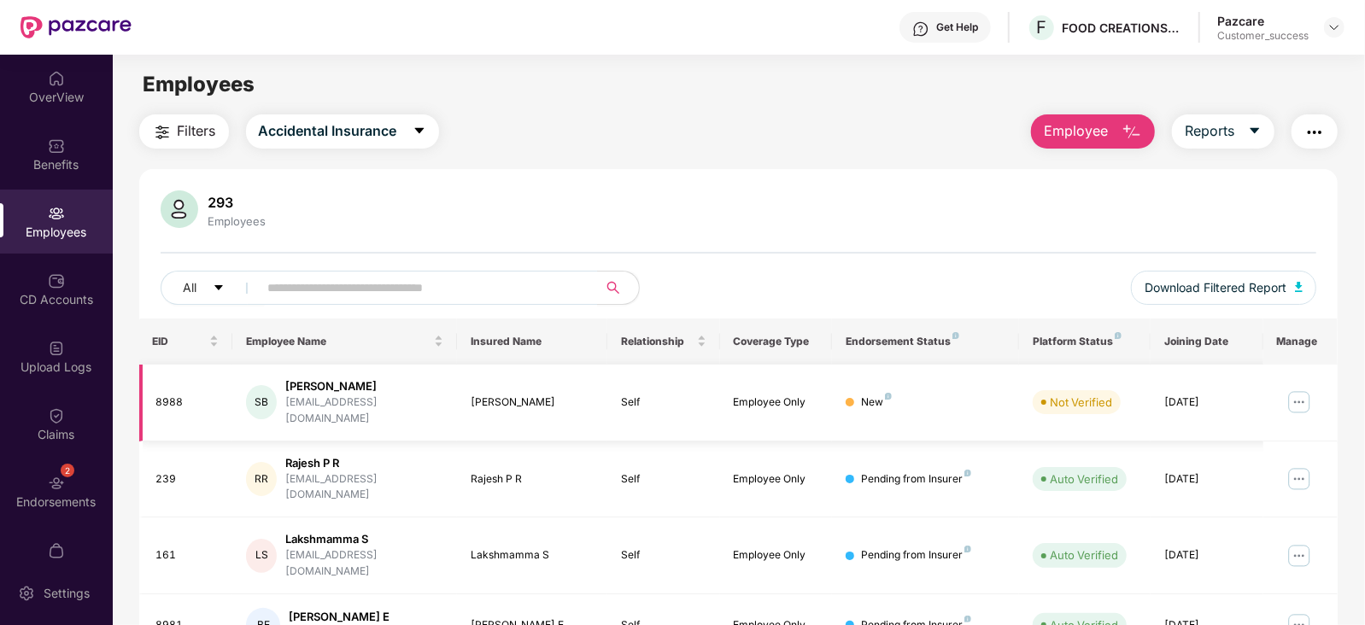
click at [1294, 395] on img at bounding box center [1299, 402] width 27 height 27
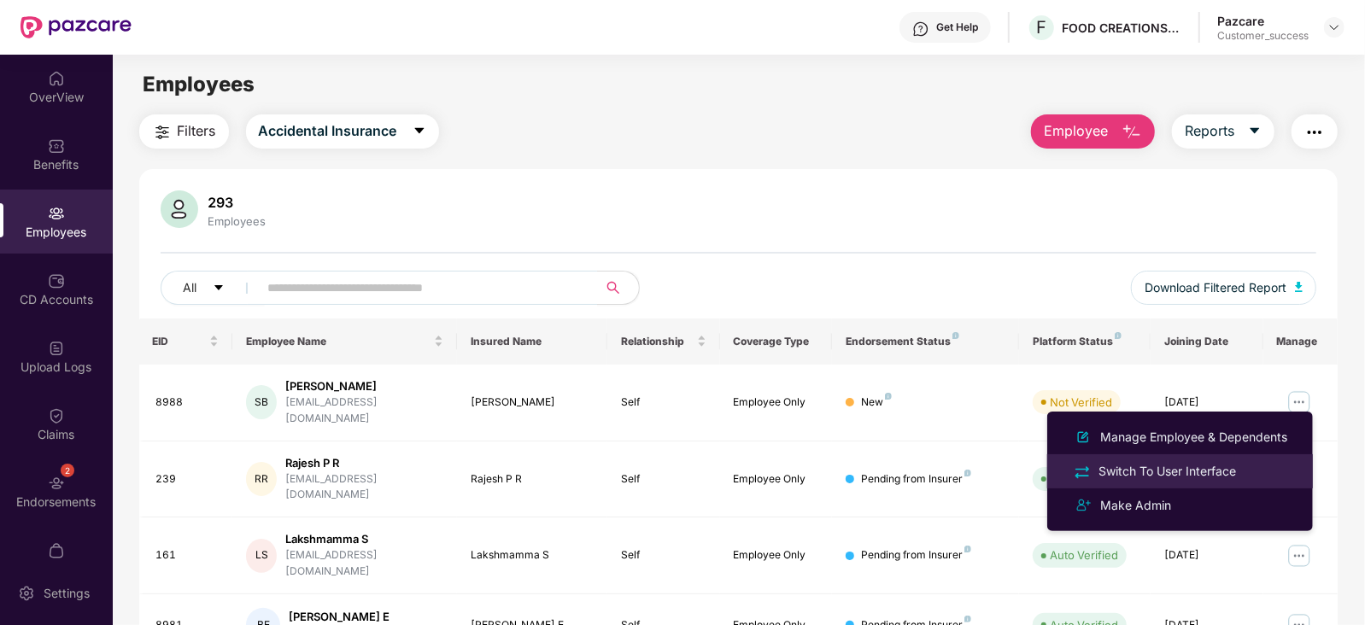
click at [1195, 469] on div "Switch To User Interface" at bounding box center [1167, 471] width 144 height 19
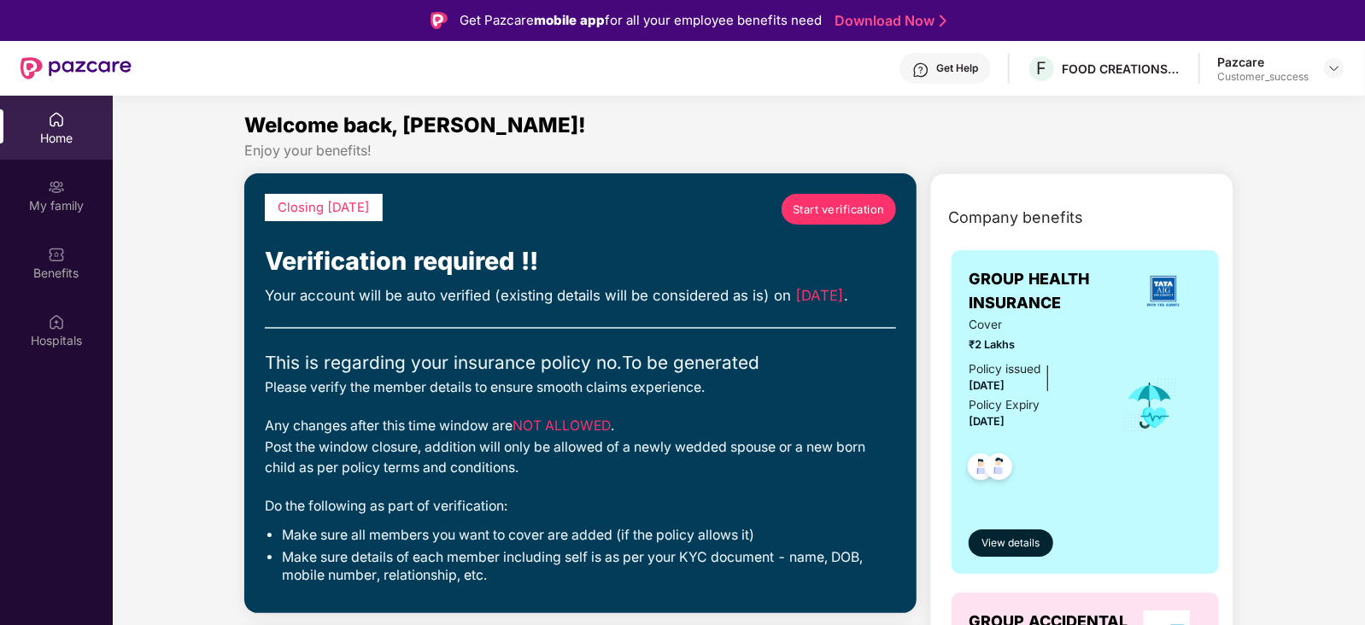
click at [829, 208] on span "Start verification" at bounding box center [839, 209] width 92 height 17
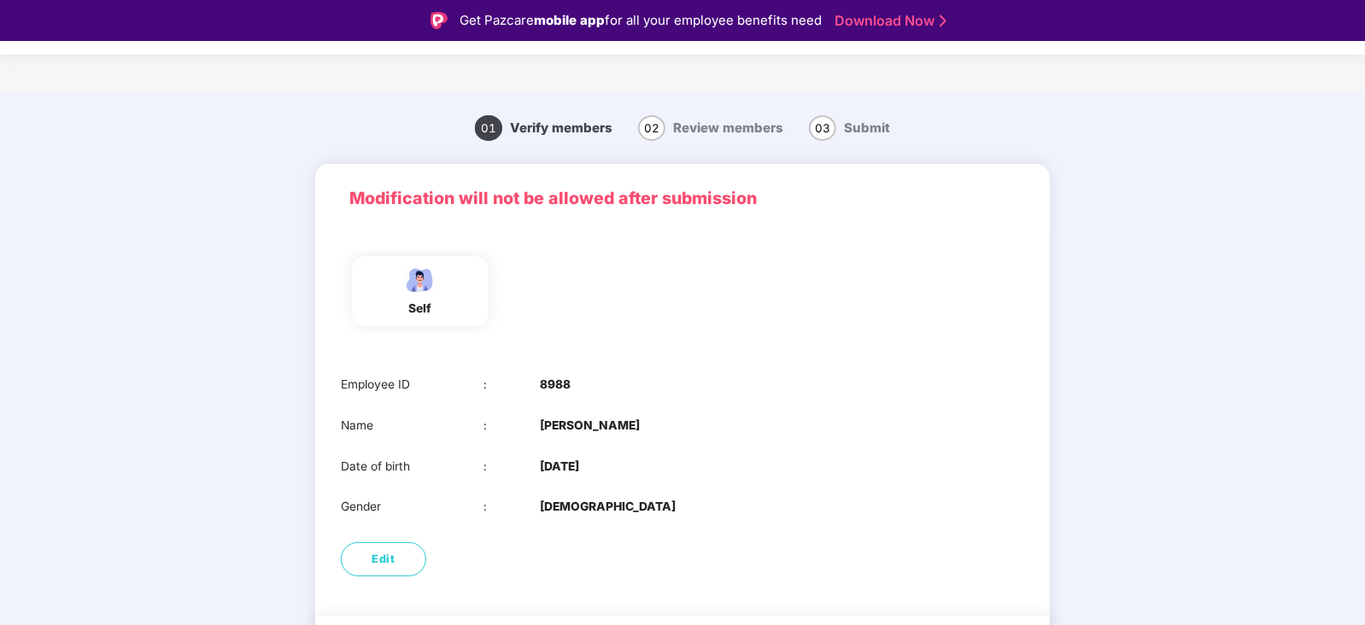
scroll to position [56, 0]
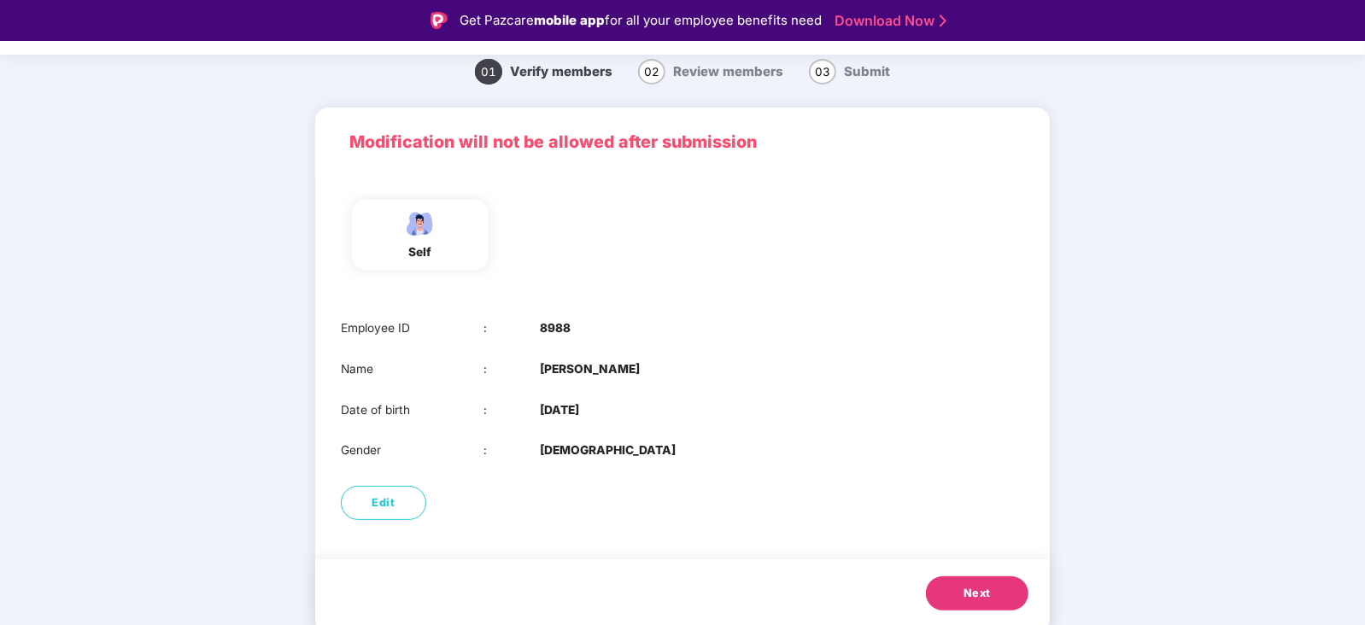
click at [995, 591] on button "Next" at bounding box center [977, 594] width 103 height 34
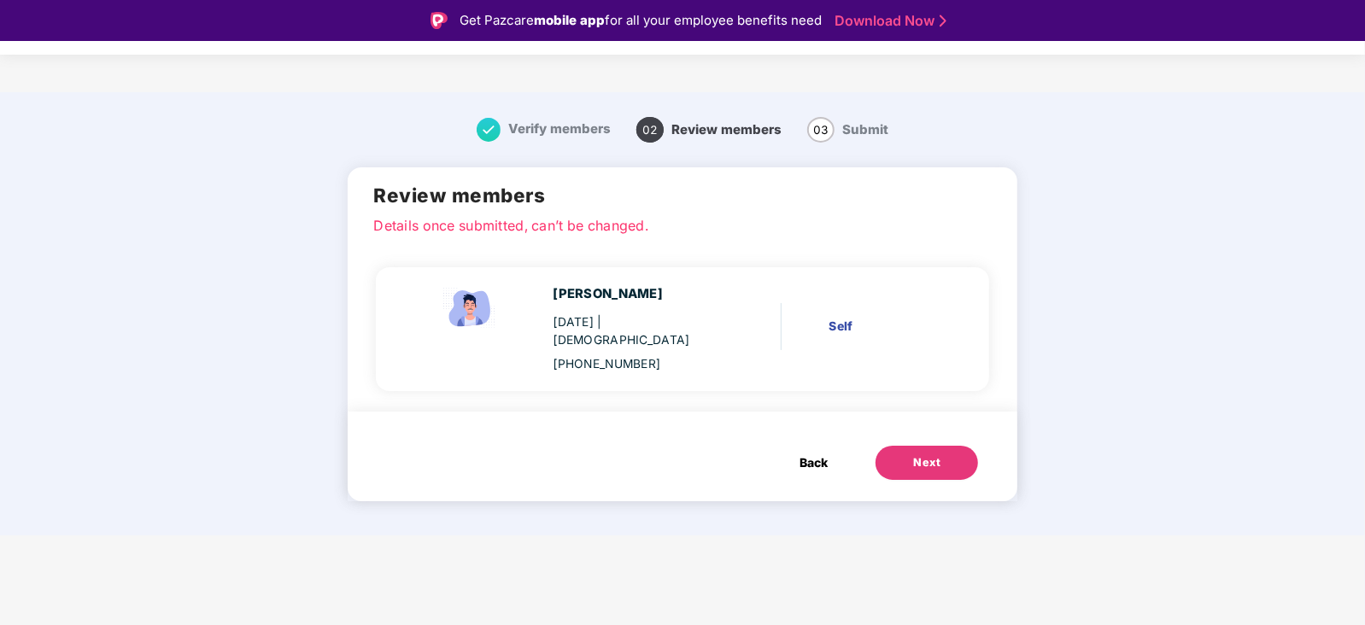
scroll to position [0, 0]
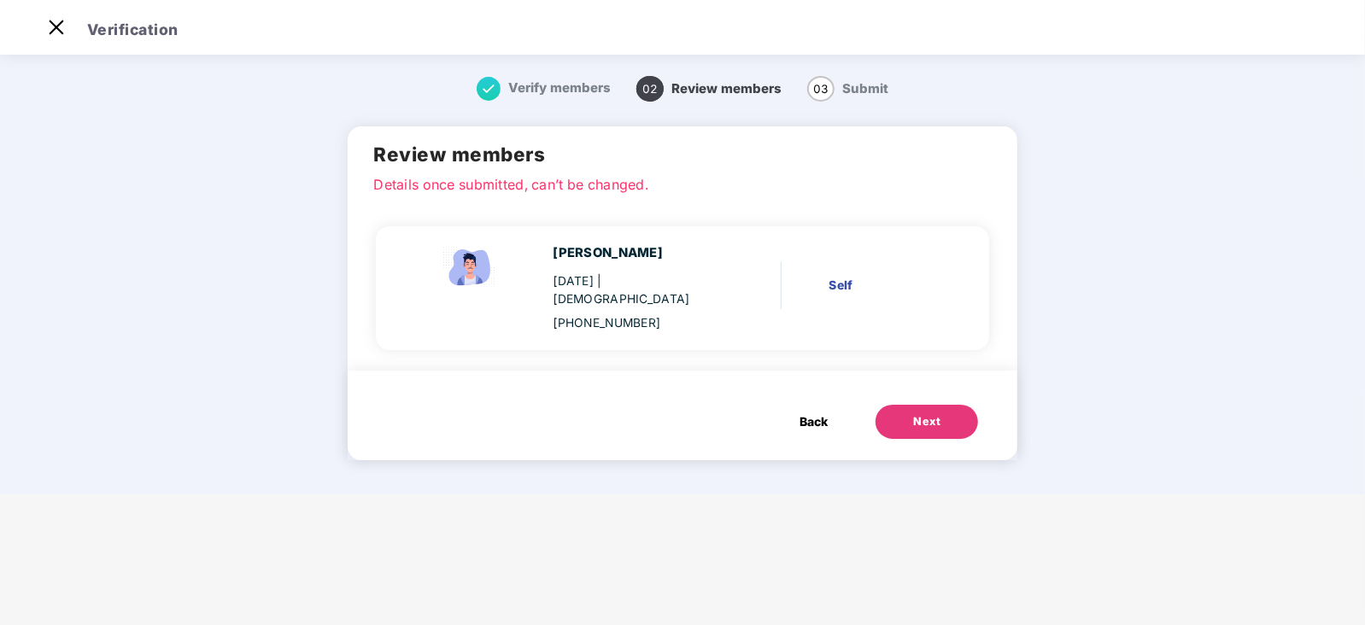
click at [913, 414] on div "Next" at bounding box center [926, 422] width 27 height 17
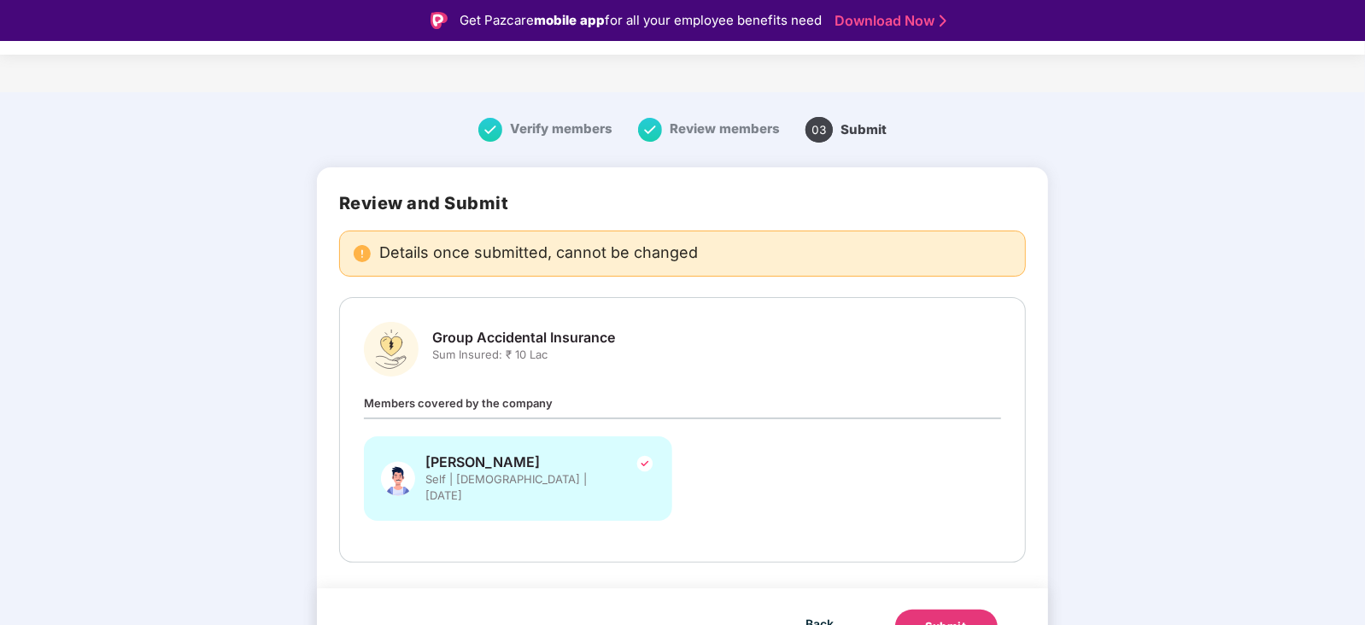
click at [961, 619] on div "Submit" at bounding box center [946, 627] width 41 height 17
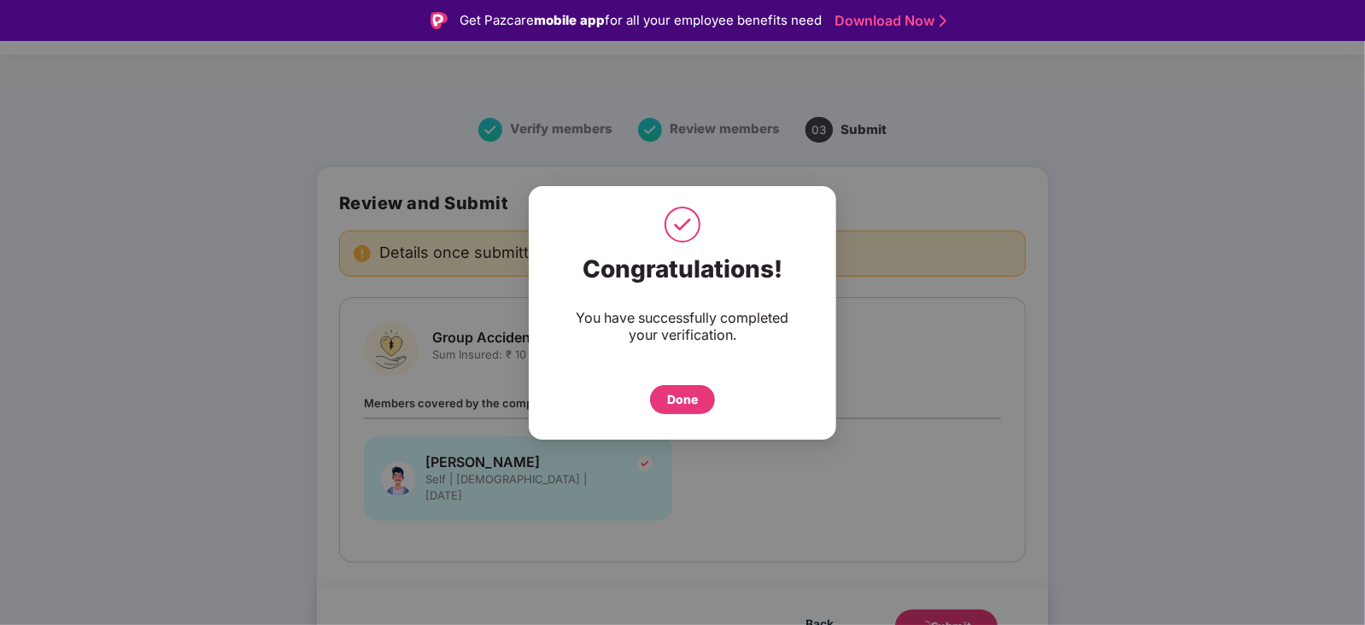
click at [689, 400] on div "Done" at bounding box center [682, 399] width 31 height 19
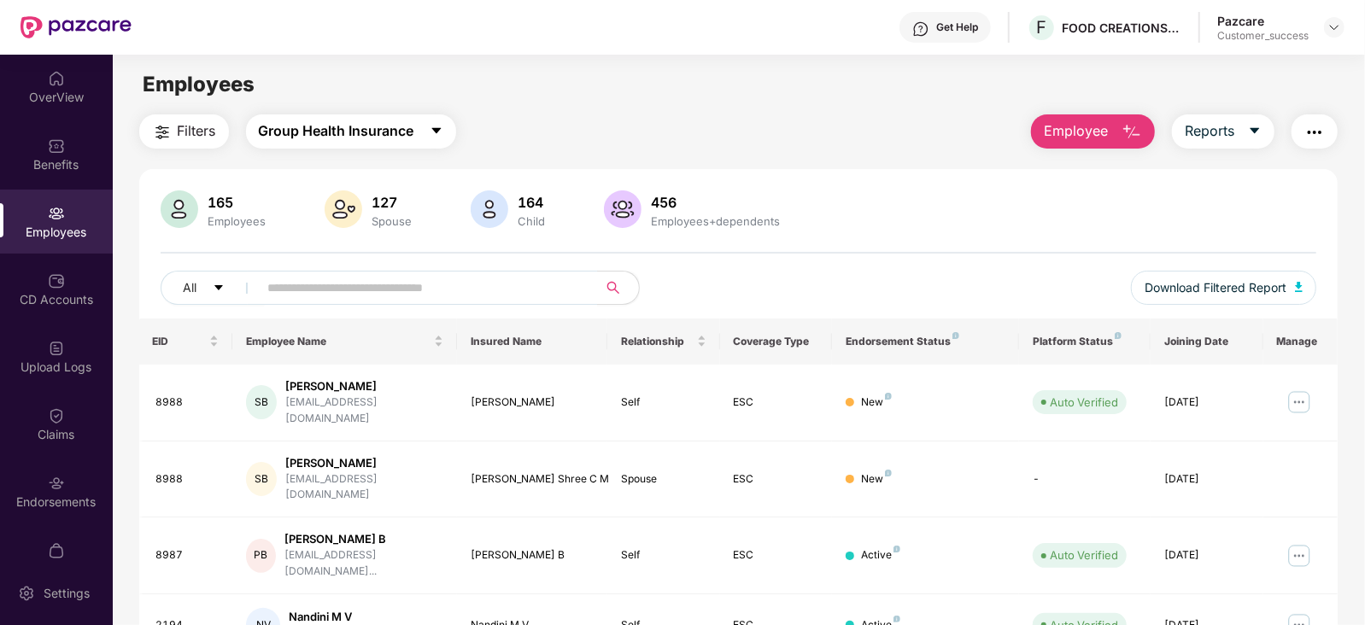
click at [427, 126] on button "Group Health Insurance" at bounding box center [351, 131] width 210 height 34
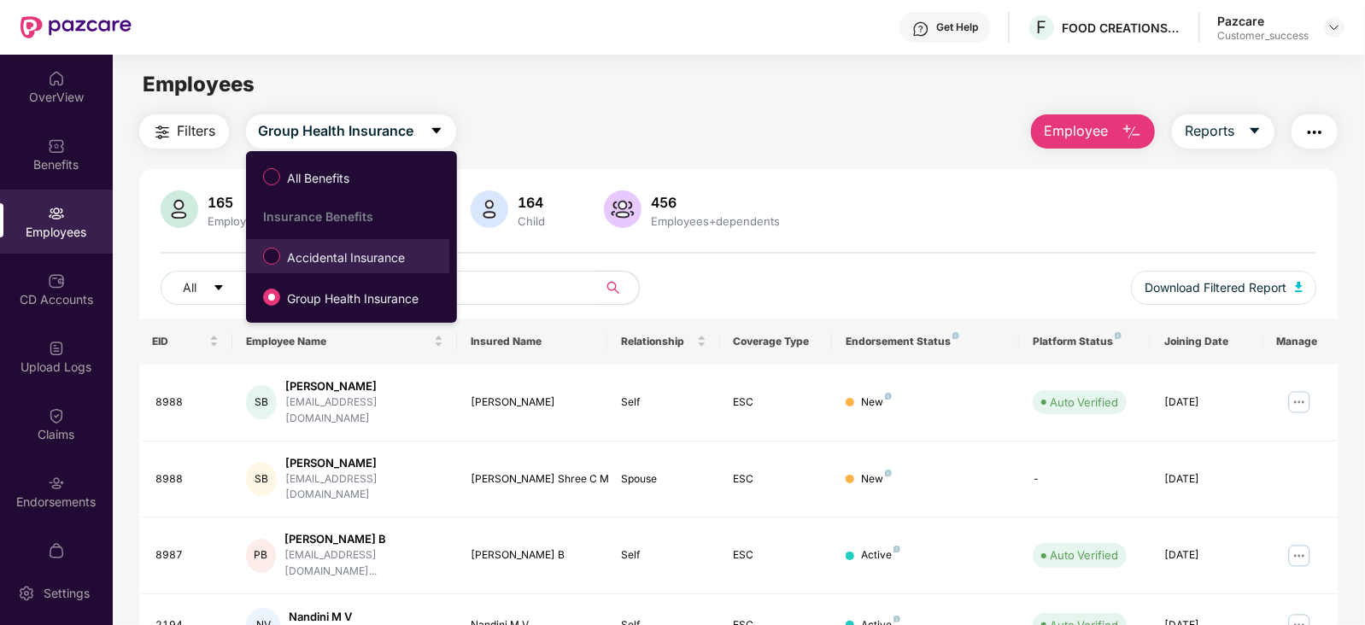
click at [362, 260] on span "Accidental Insurance" at bounding box center [346, 258] width 132 height 19
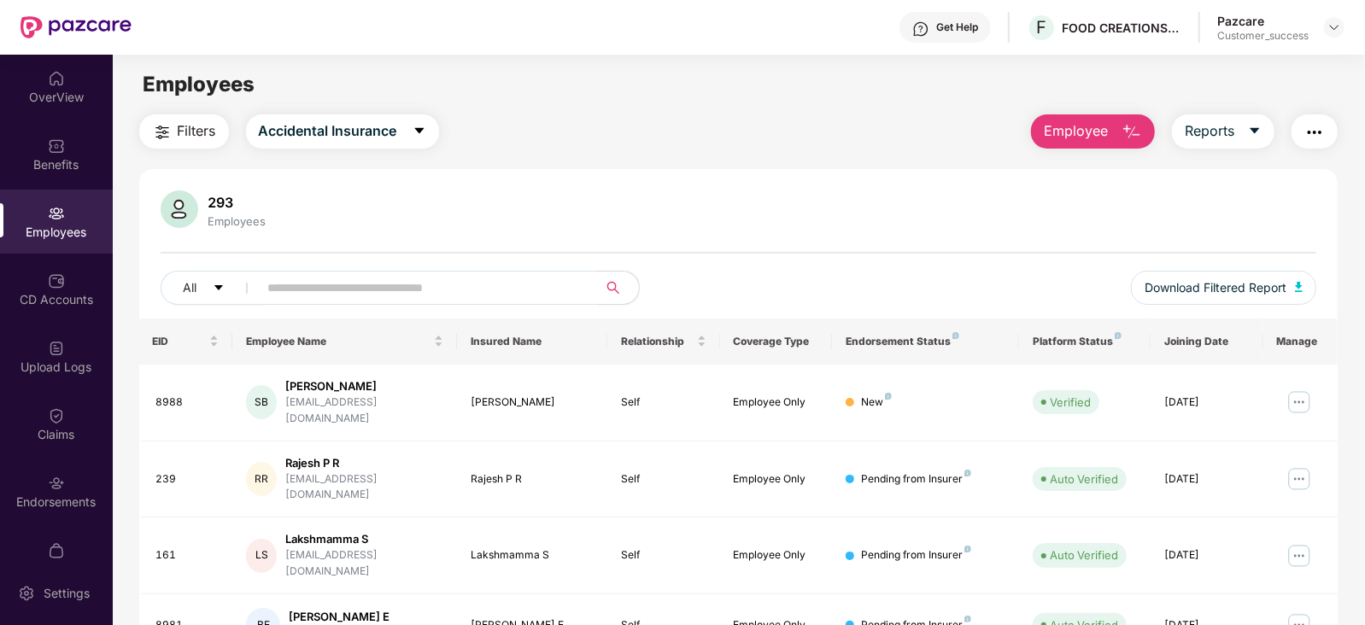
click at [179, 130] on span "Filters" at bounding box center [197, 130] width 38 height 21
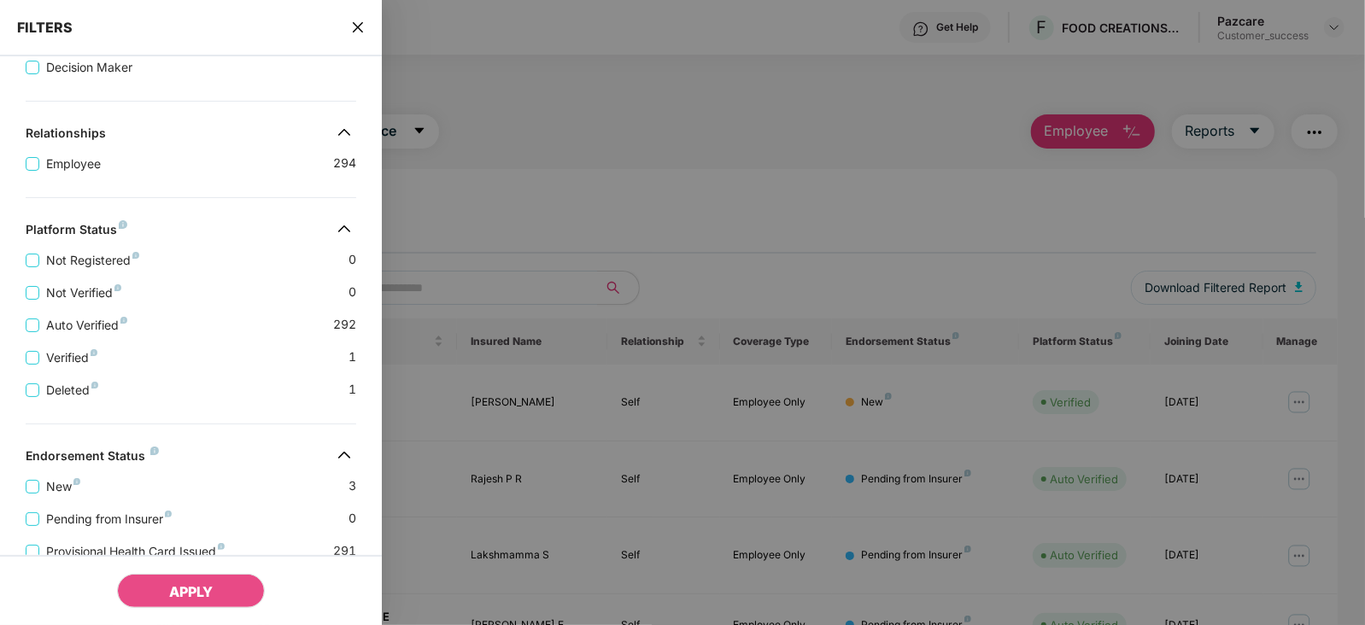
scroll to position [418, 0]
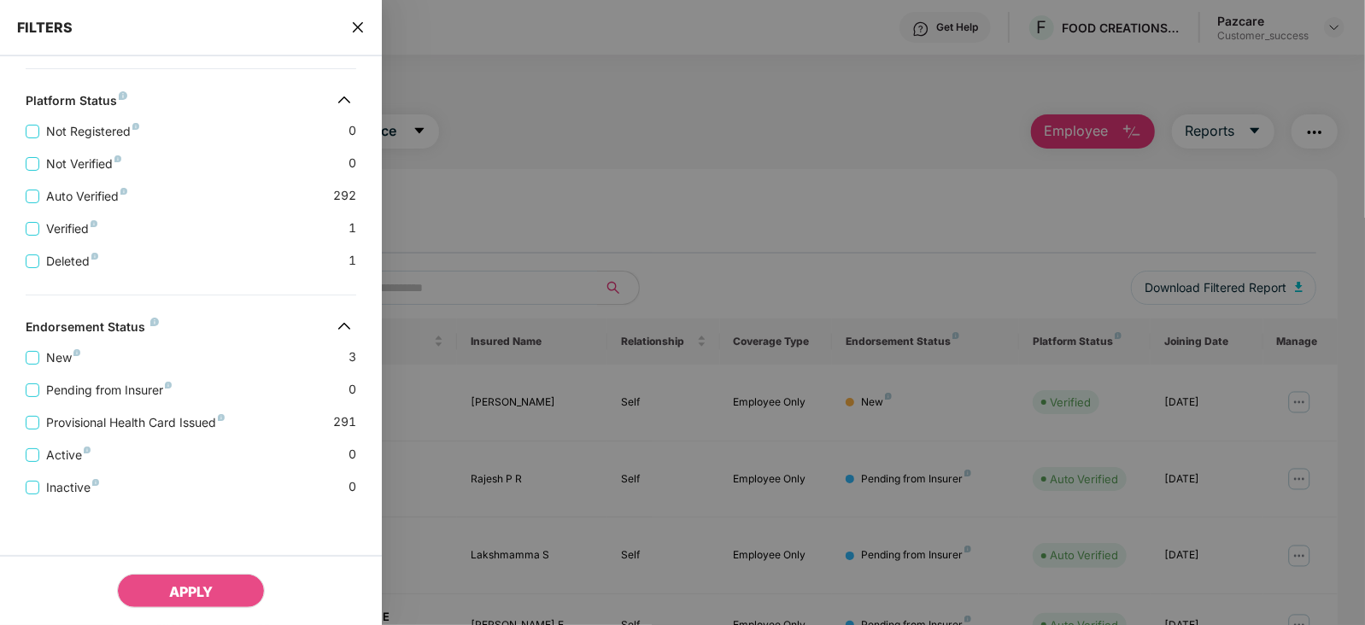
click at [34, 346] on div "New 3" at bounding box center [191, 351] width 331 height 32
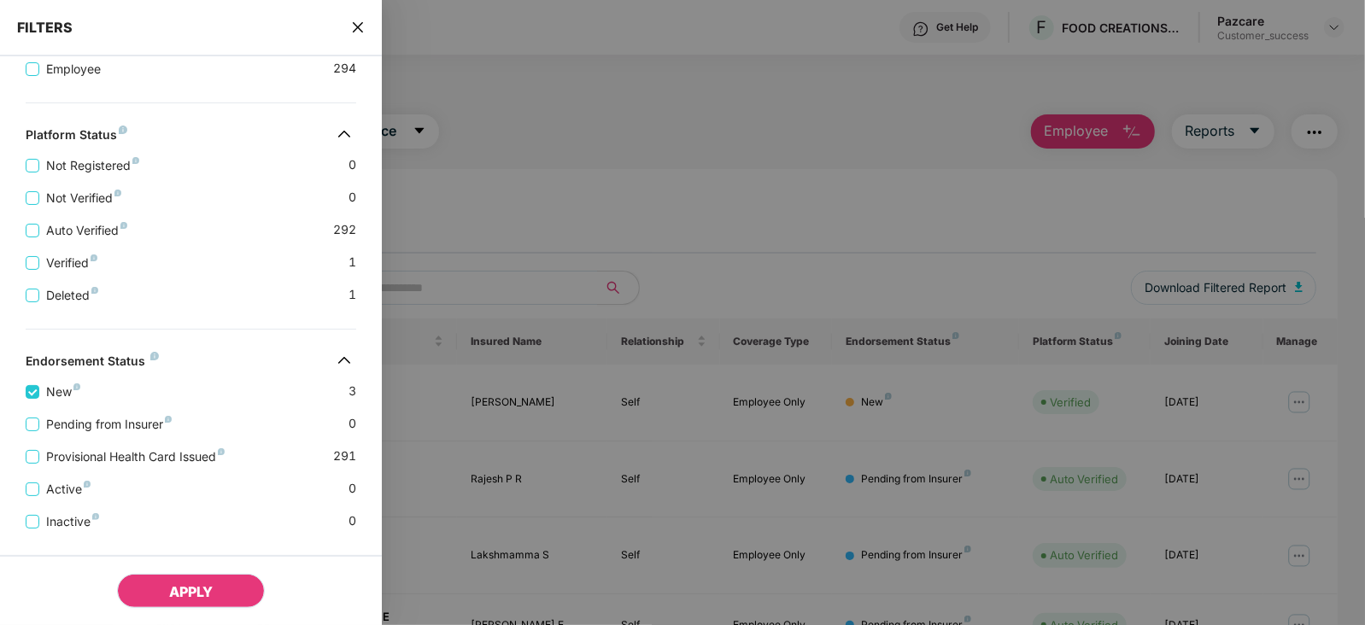
click at [207, 588] on span "APPLY" at bounding box center [191, 592] width 44 height 17
